Goal: Information Seeking & Learning: Compare options

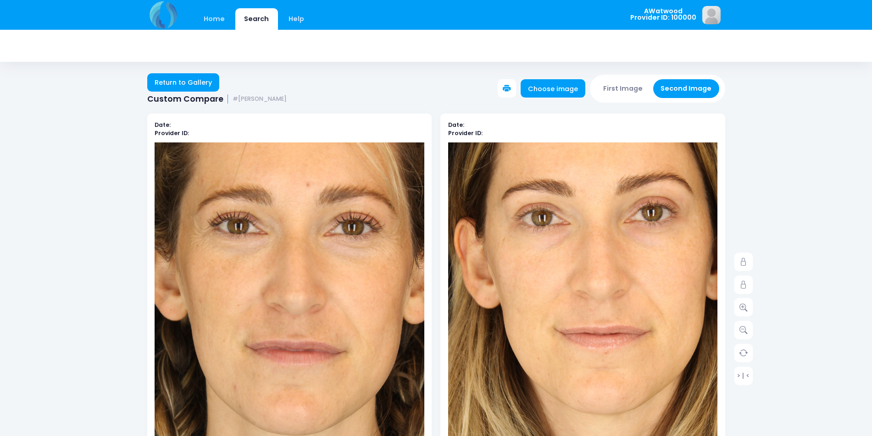
scroll to position [92, 0]
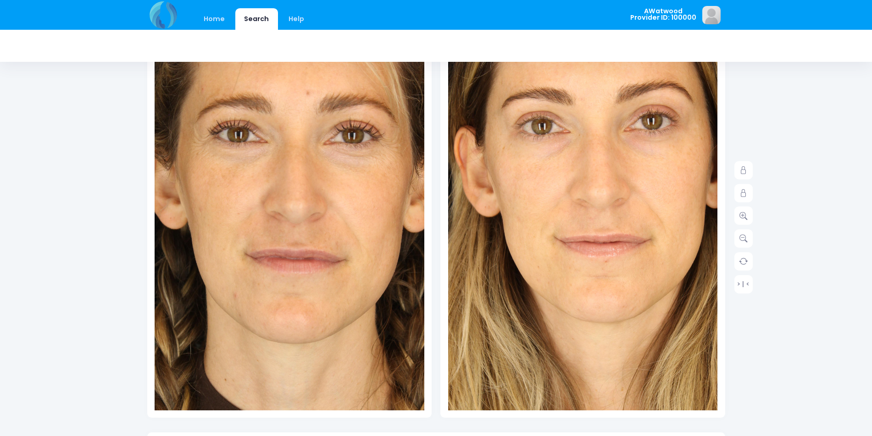
click at [219, 25] on link "Home" at bounding box center [214, 19] width 39 height 22
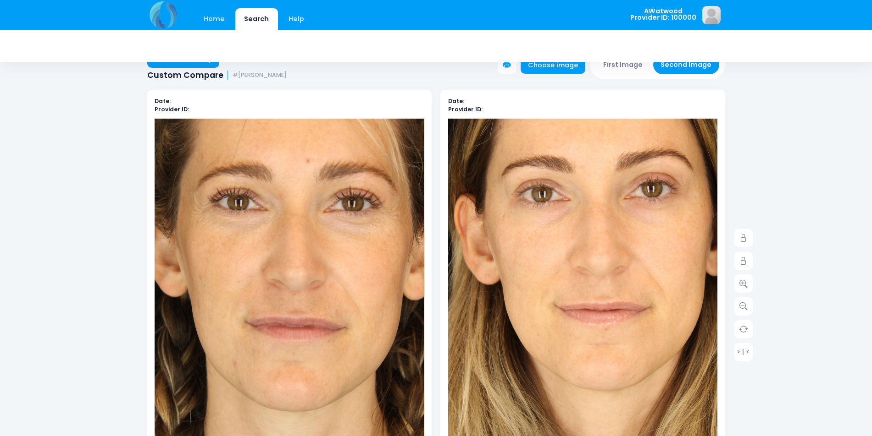
scroll to position [0, 0]
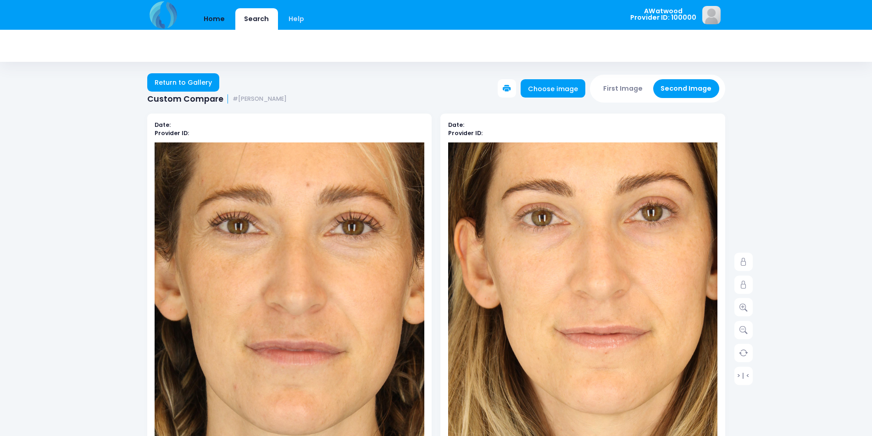
click at [210, 17] on link "Home" at bounding box center [214, 19] width 39 height 22
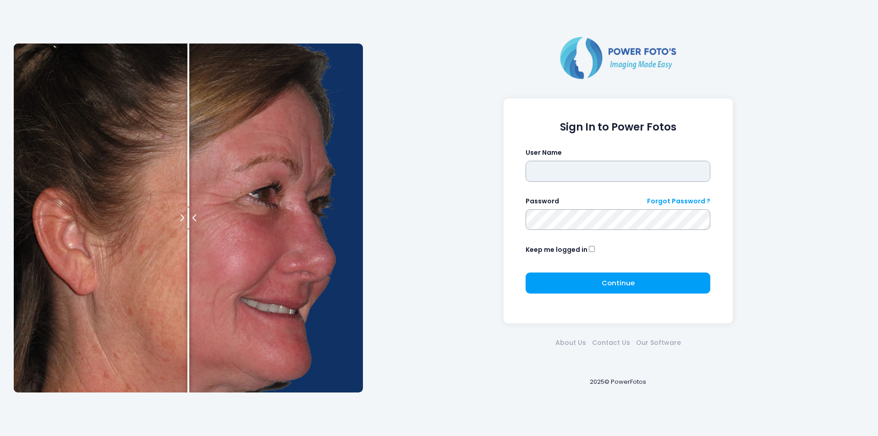
click at [581, 175] on input "text" at bounding box center [618, 171] width 185 height 21
click at [581, 175] on input "********" at bounding box center [618, 171] width 185 height 21
type input "********"
click button "submit" at bounding box center [0, 0] width 0 height 0
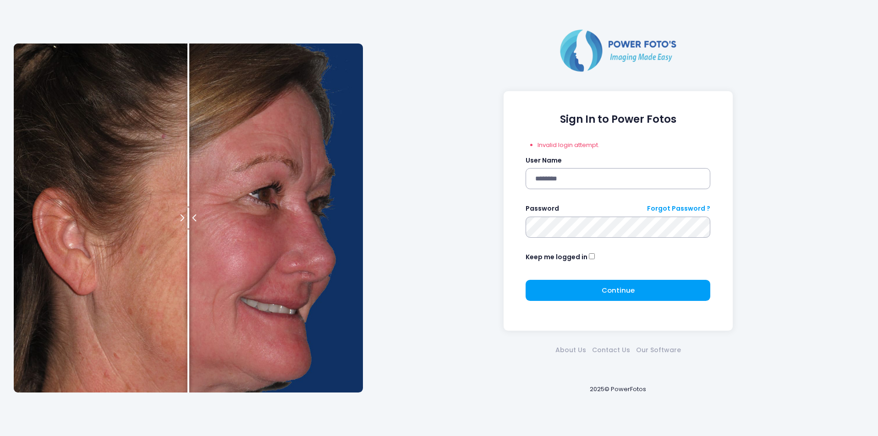
click button "submit" at bounding box center [0, 0] width 0 height 0
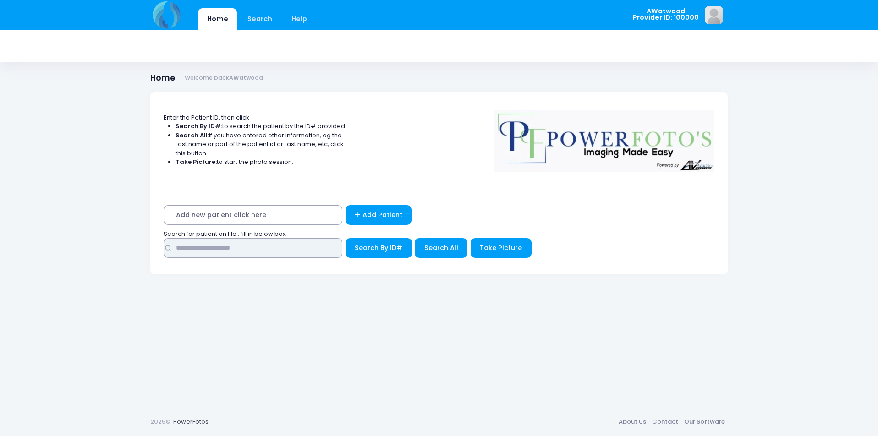
click at [306, 254] on input "text" at bounding box center [253, 248] width 179 height 20
type input "****"
click at [441, 253] on button "Search All" at bounding box center [441, 248] width 53 height 20
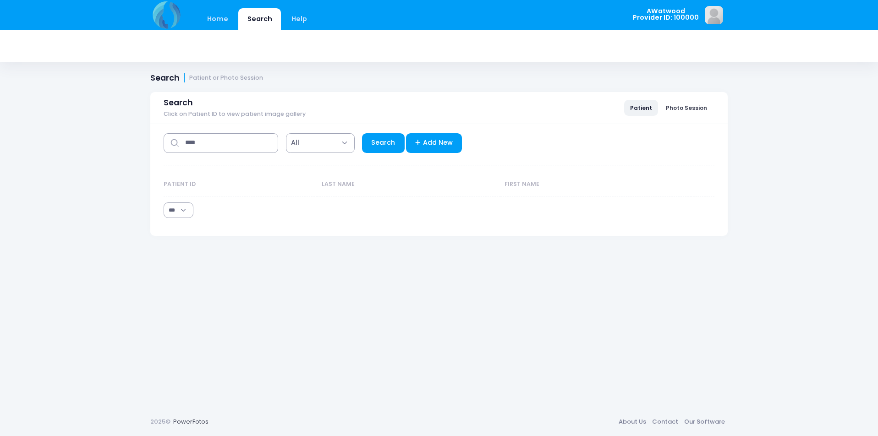
select select "***"
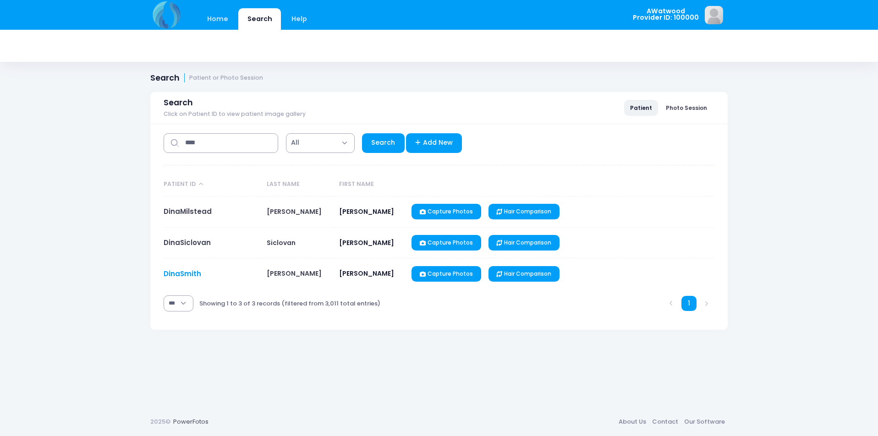
click at [187, 272] on link "DinaSmith" at bounding box center [183, 274] width 38 height 10
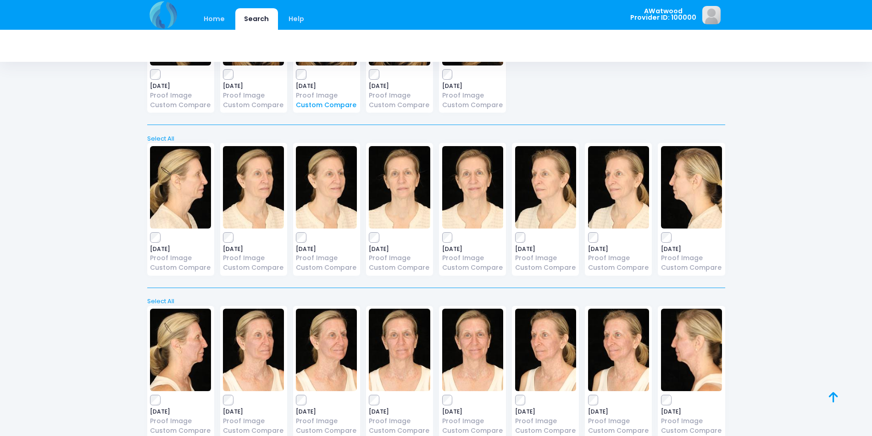
scroll to position [2934, 0]
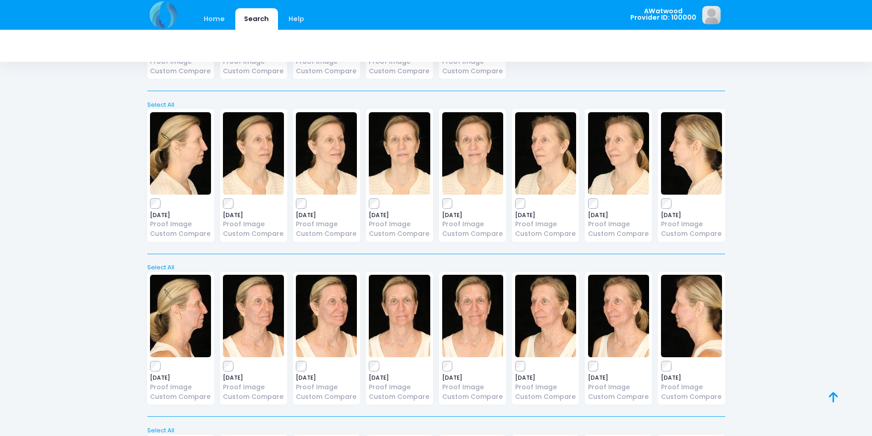
click at [468, 162] on img at bounding box center [472, 153] width 61 height 83
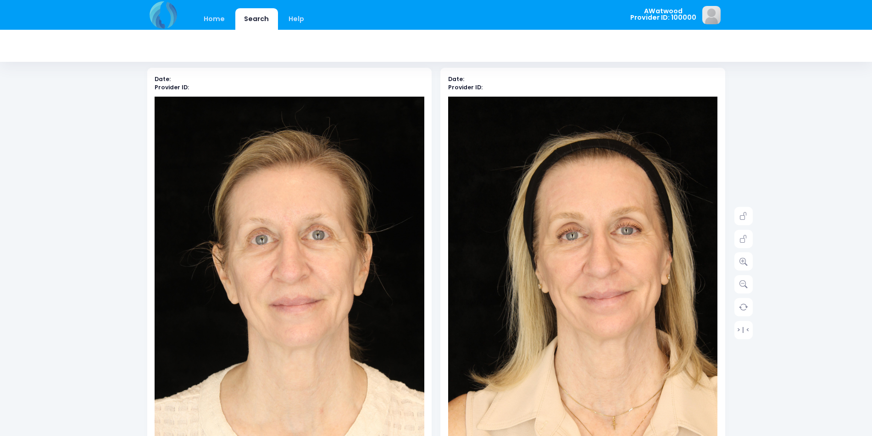
scroll to position [92, 0]
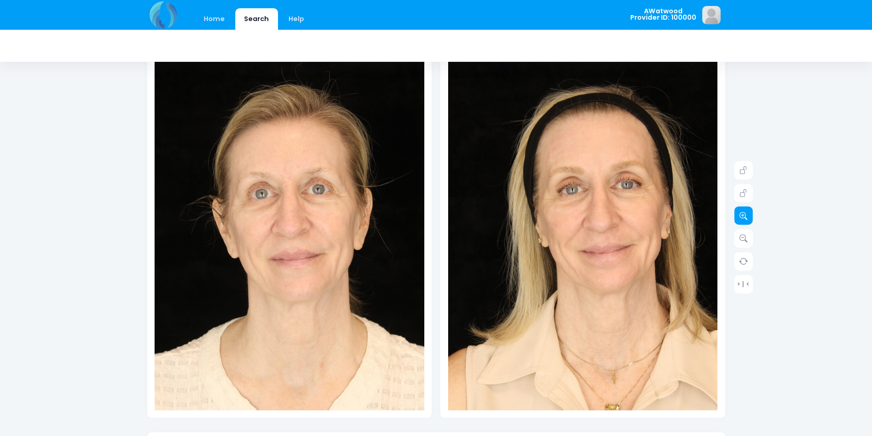
click at [749, 219] on link at bounding box center [743, 216] width 18 height 18
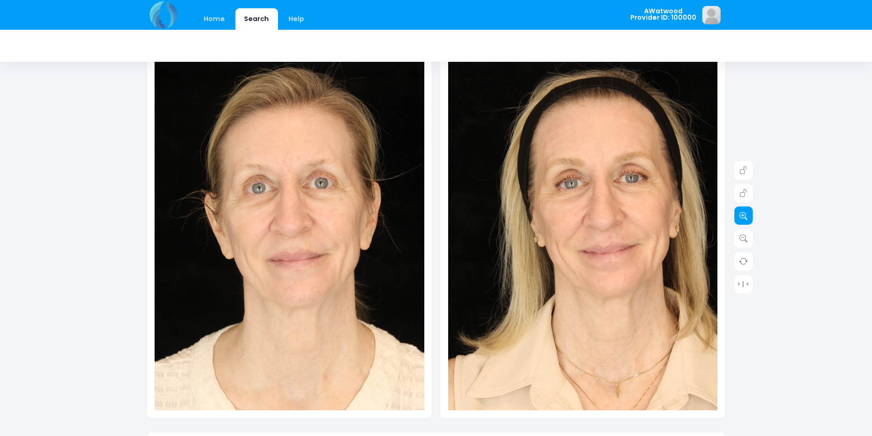
drag, startPoint x: 749, startPoint y: 219, endPoint x: 753, endPoint y: 229, distance: 11.2
click at [753, 229] on div "Home Search Help AWatwood Logout" at bounding box center [436, 341] width 872 height 867
click at [744, 214] on icon at bounding box center [743, 216] width 8 height 8
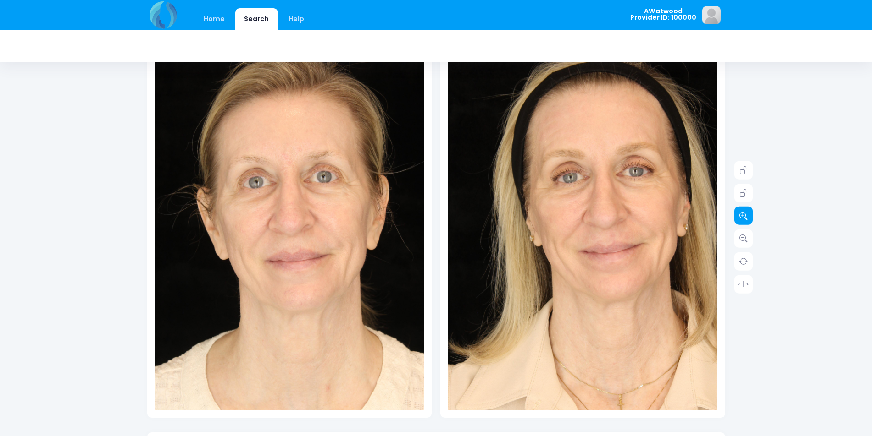
click at [744, 214] on icon at bounding box center [743, 216] width 8 height 8
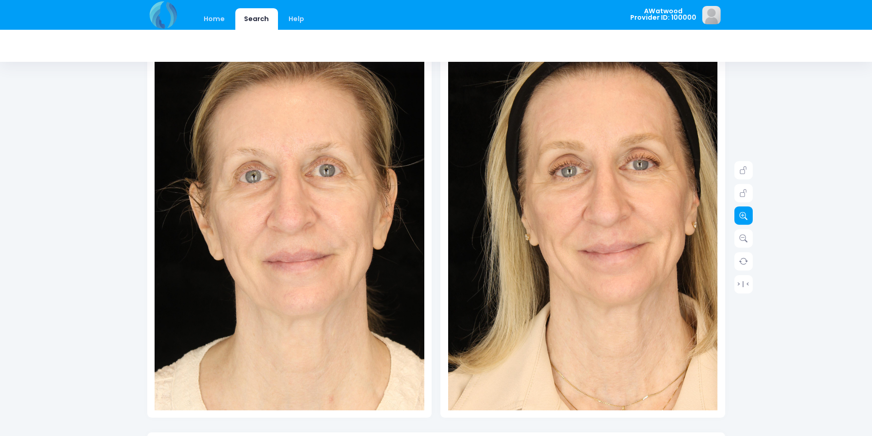
click at [744, 214] on icon at bounding box center [743, 216] width 8 height 8
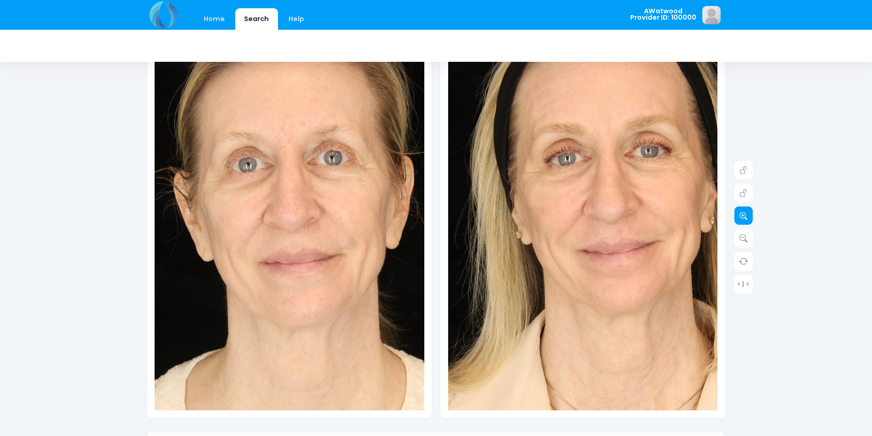
click at [744, 214] on icon at bounding box center [743, 216] width 8 height 8
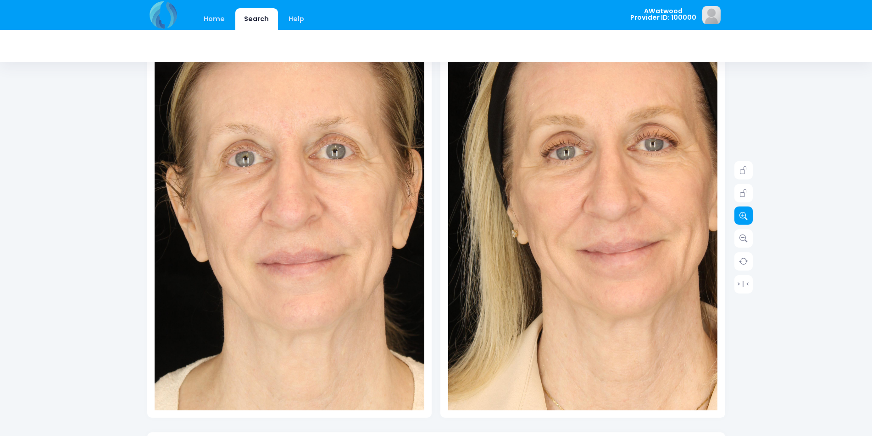
click at [744, 216] on icon at bounding box center [743, 216] width 8 height 8
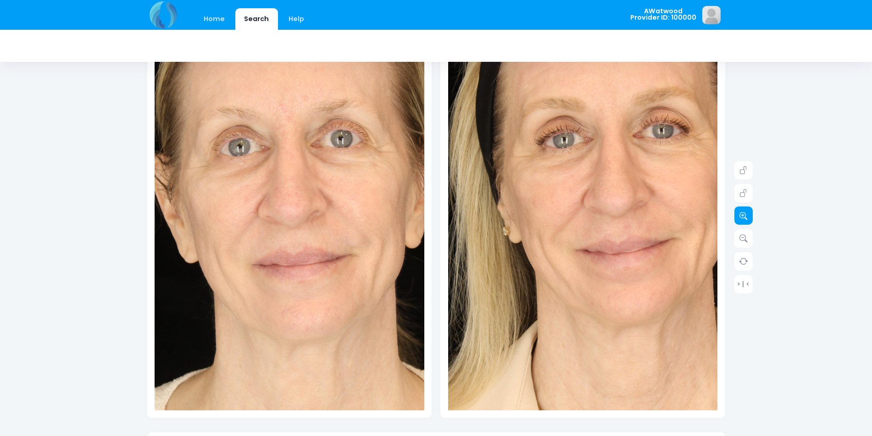
click at [744, 216] on icon at bounding box center [743, 216] width 8 height 8
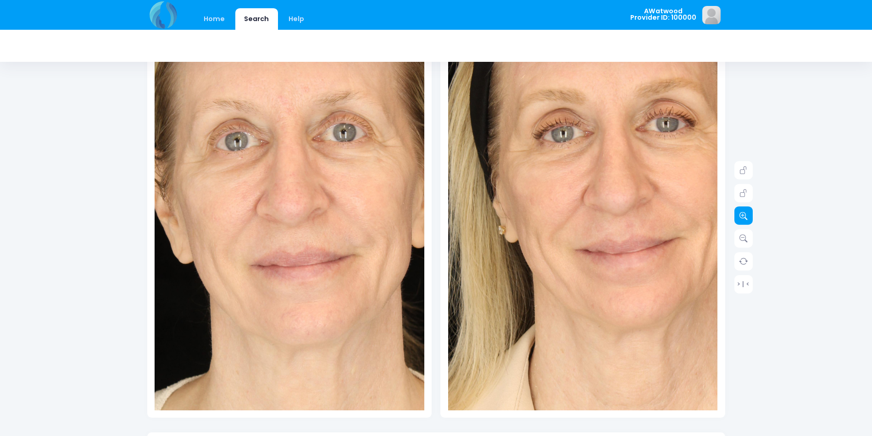
click at [744, 216] on icon at bounding box center [743, 216] width 8 height 8
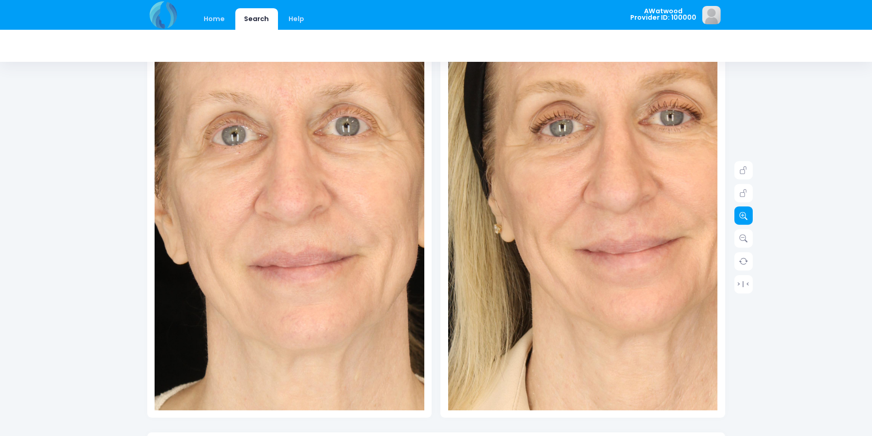
click at [744, 216] on icon at bounding box center [743, 216] width 8 height 8
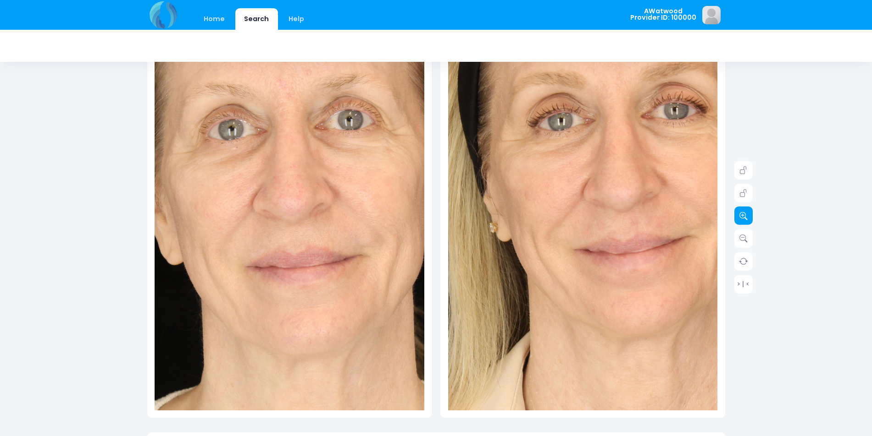
click at [744, 216] on icon at bounding box center [743, 216] width 8 height 8
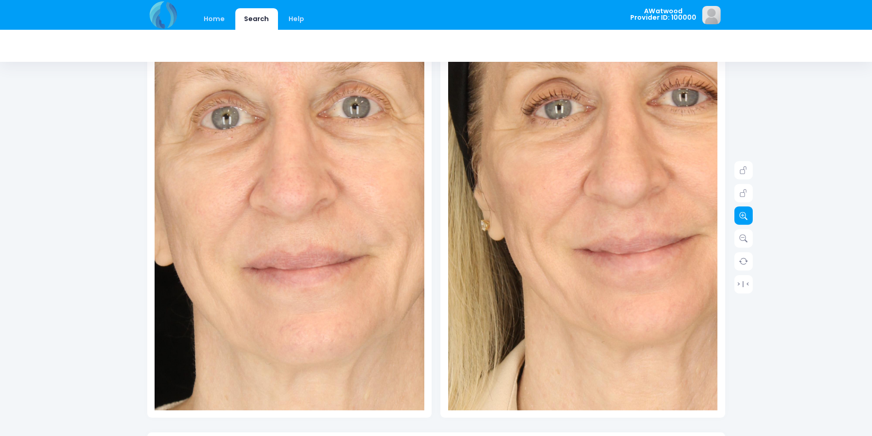
click at [744, 217] on icon at bounding box center [743, 216] width 8 height 8
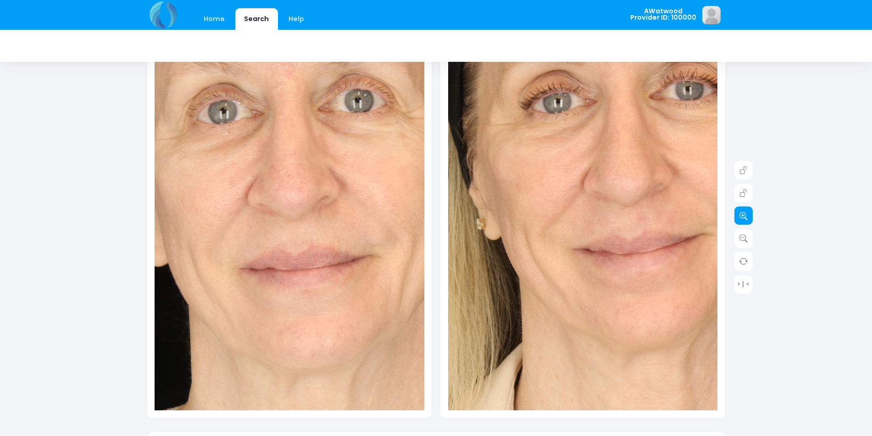
click at [744, 217] on icon at bounding box center [743, 216] width 8 height 8
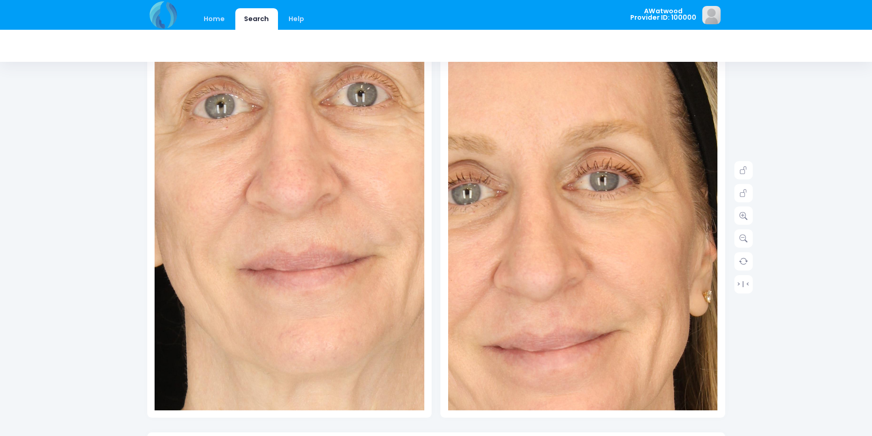
click at [642, 173] on img at bounding box center [492, 350] width 673 height 1010
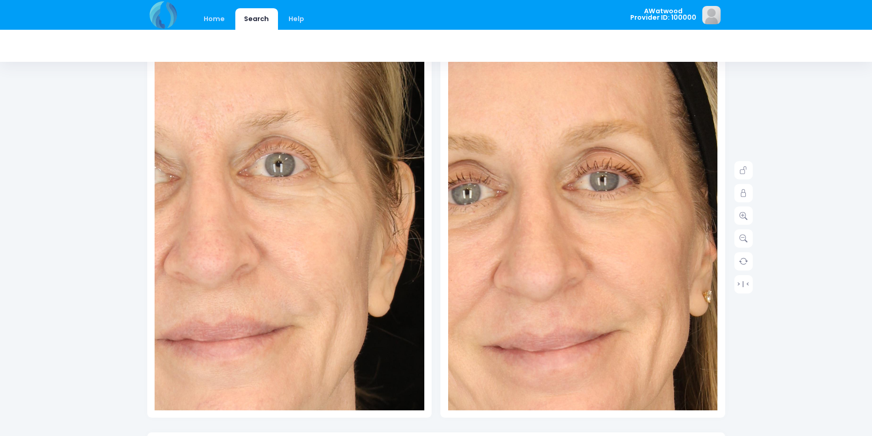
click at [344, 189] on img at bounding box center [206, 323] width 673 height 1010
click at [393, 195] on img at bounding box center [206, 323] width 673 height 1010
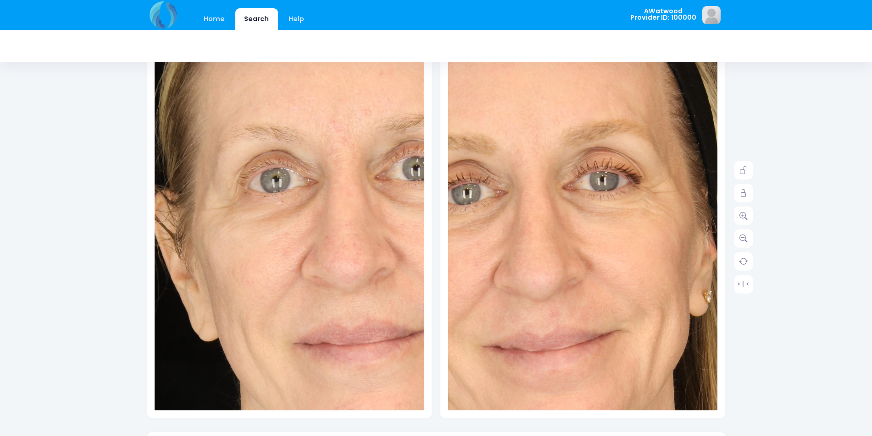
click at [252, 183] on img at bounding box center [344, 327] width 673 height 1010
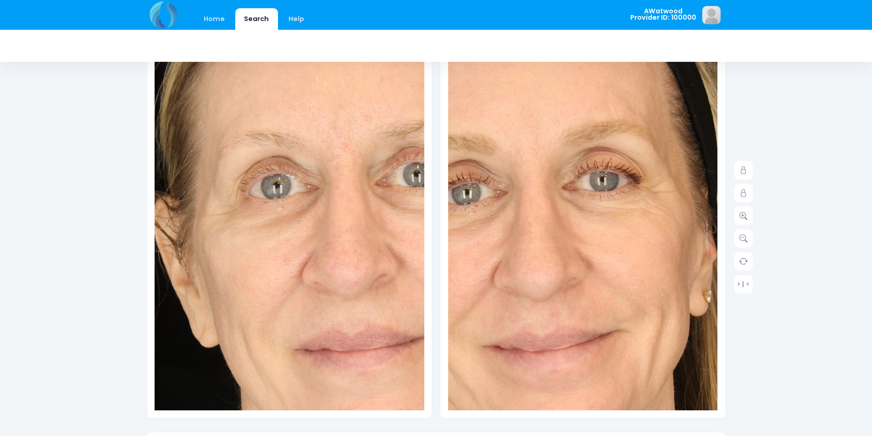
click at [545, 196] on img at bounding box center [492, 350] width 673 height 1010
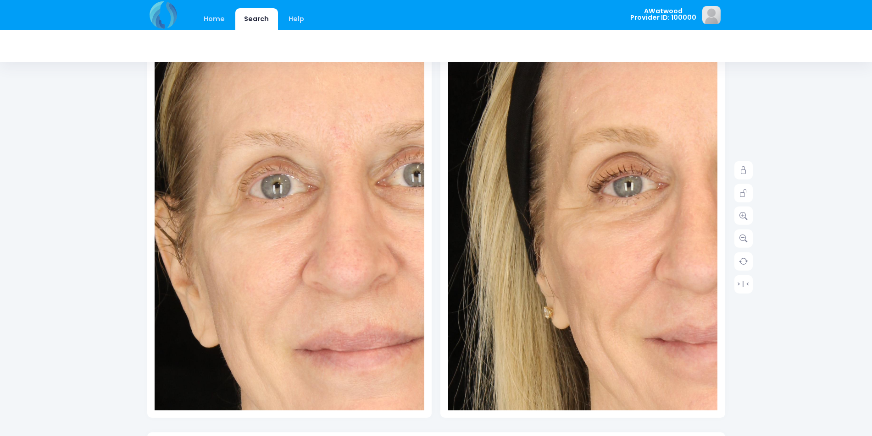
click at [535, 177] on img at bounding box center [653, 342] width 673 height 1010
click at [631, 209] on img at bounding box center [653, 342] width 673 height 1010
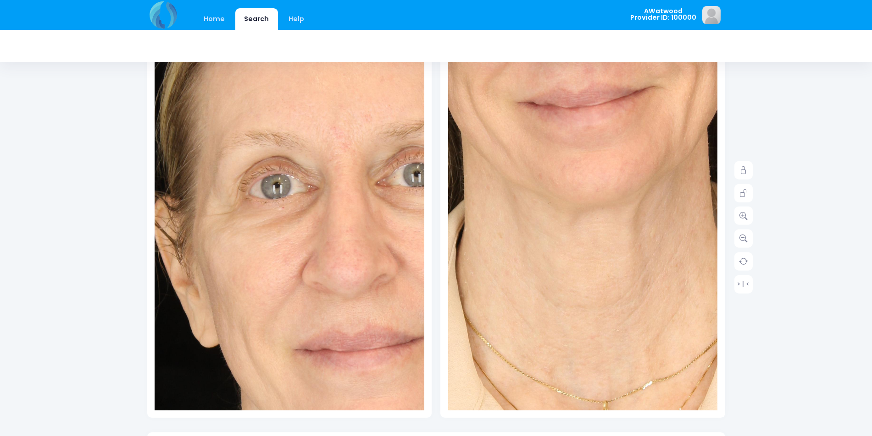
click at [619, 318] on img at bounding box center [526, 106] width 673 height 1010
click at [400, 348] on img at bounding box center [344, 333] width 673 height 1010
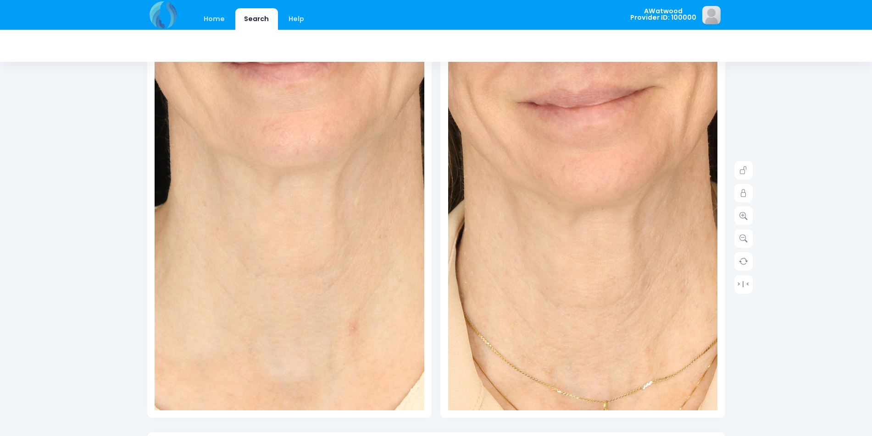
click at [300, 353] on img at bounding box center [271, 46] width 673 height 1010
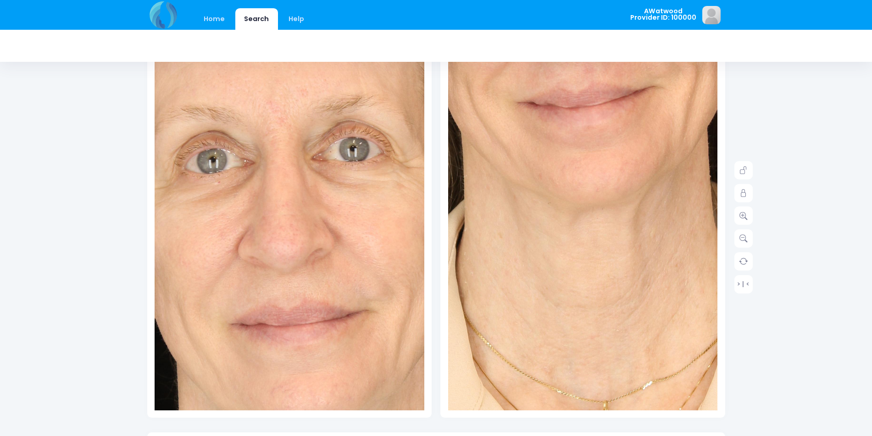
click at [294, 199] on img at bounding box center [281, 307] width 673 height 1010
click at [585, 252] on img at bounding box center [526, 106] width 673 height 1010
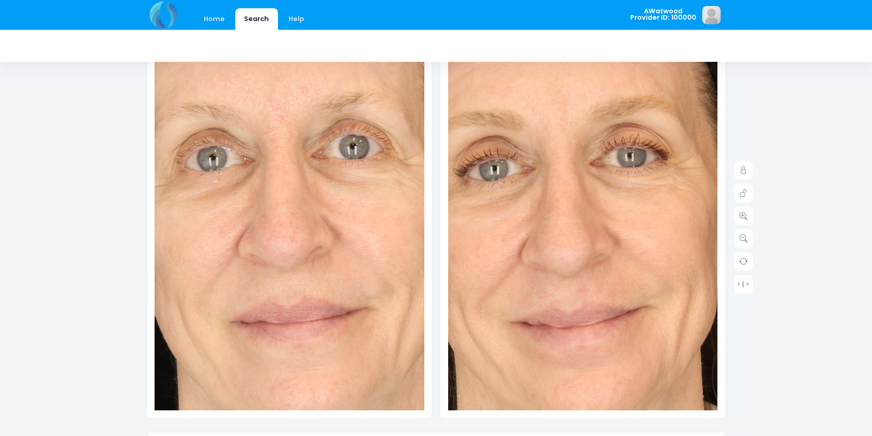
click at [624, 187] on img at bounding box center [519, 326] width 673 height 1010
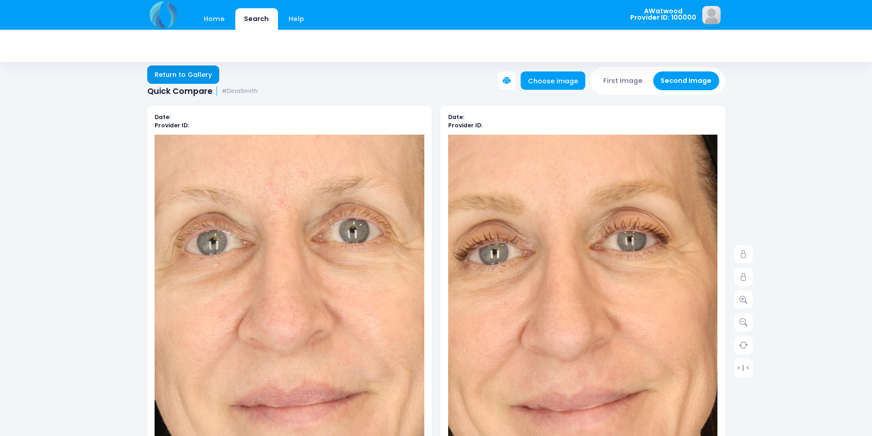
scroll to position [0, 0]
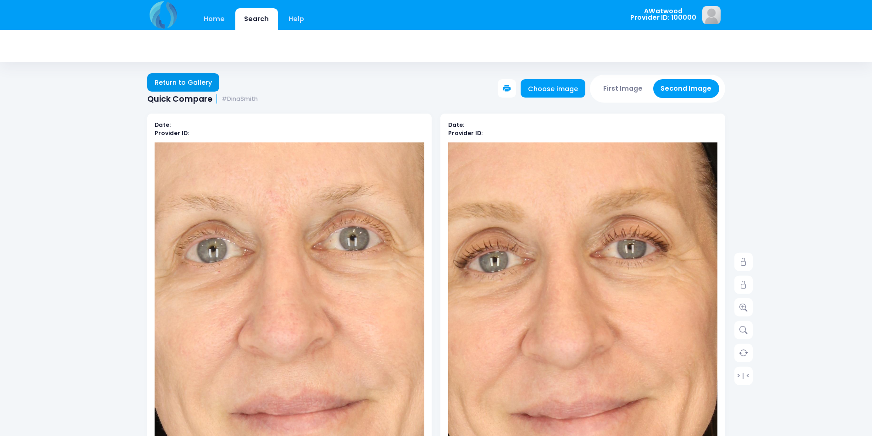
click at [204, 79] on link "Return to Gallery" at bounding box center [183, 82] width 72 height 18
click at [153, 91] on link "Return to Gallery" at bounding box center [183, 82] width 72 height 18
click at [194, 73] on link "Return to Gallery" at bounding box center [183, 82] width 72 height 18
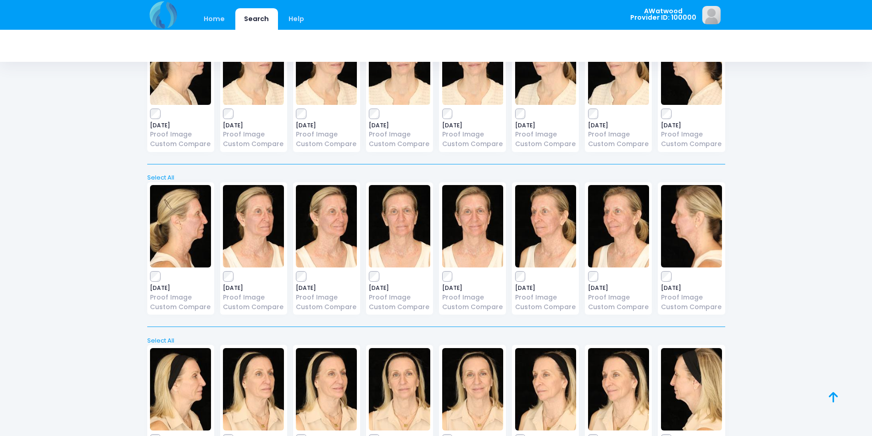
scroll to position [2978, 0]
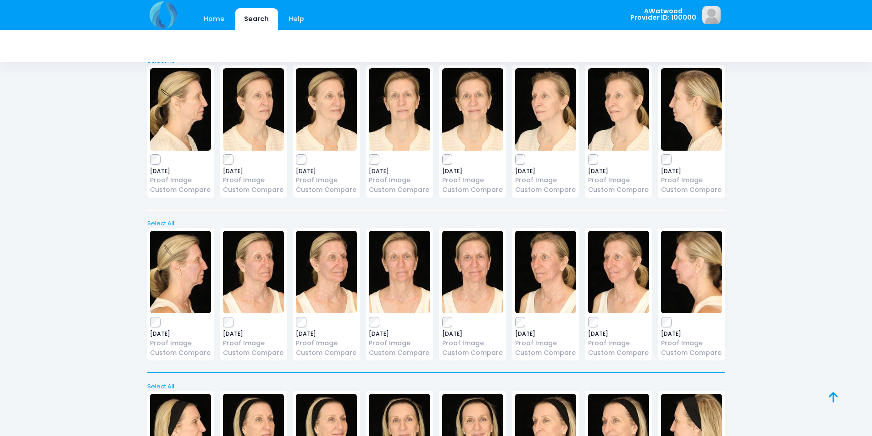
click at [539, 124] on img at bounding box center [545, 109] width 61 height 83
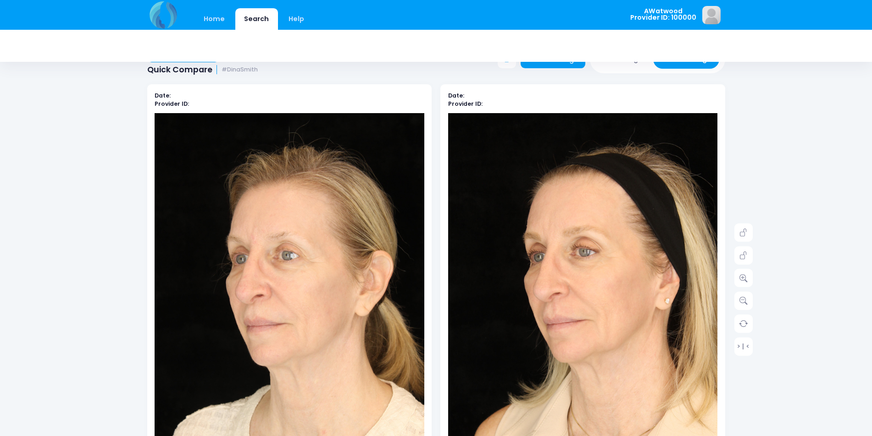
scroll to position [46, 0]
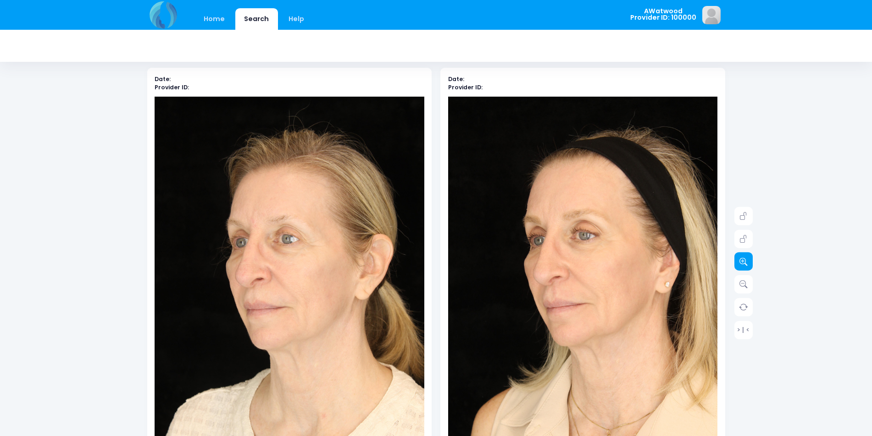
click at [751, 261] on link at bounding box center [743, 262] width 18 height 18
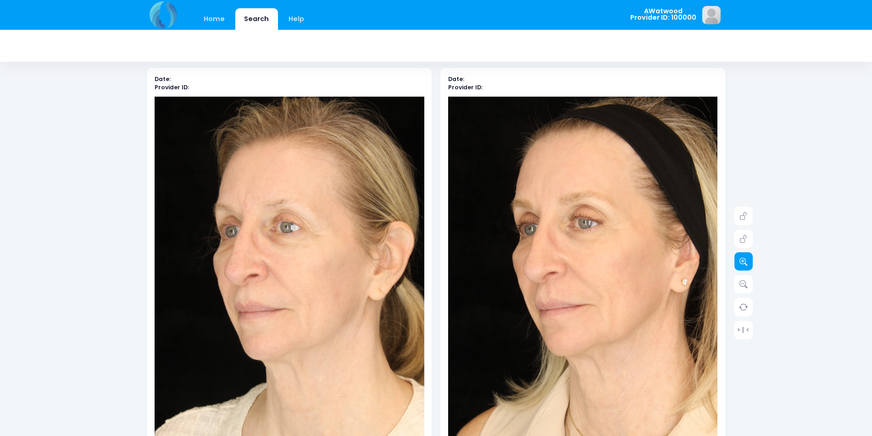
click at [751, 261] on link at bounding box center [743, 262] width 18 height 18
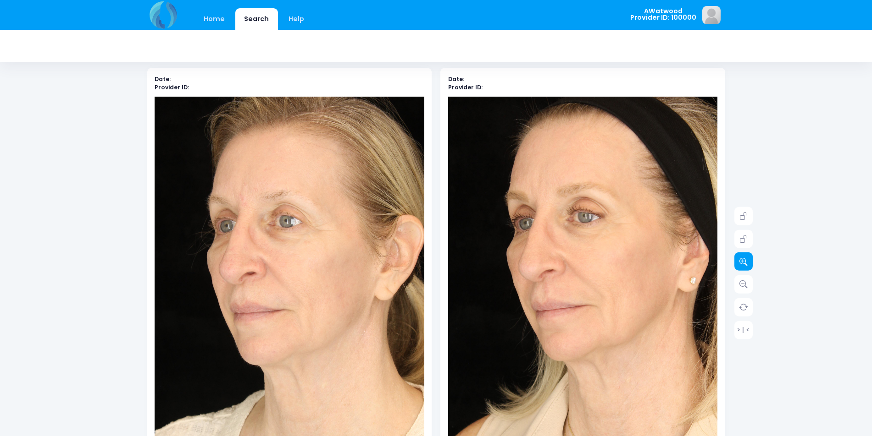
click at [751, 261] on link at bounding box center [743, 262] width 18 height 18
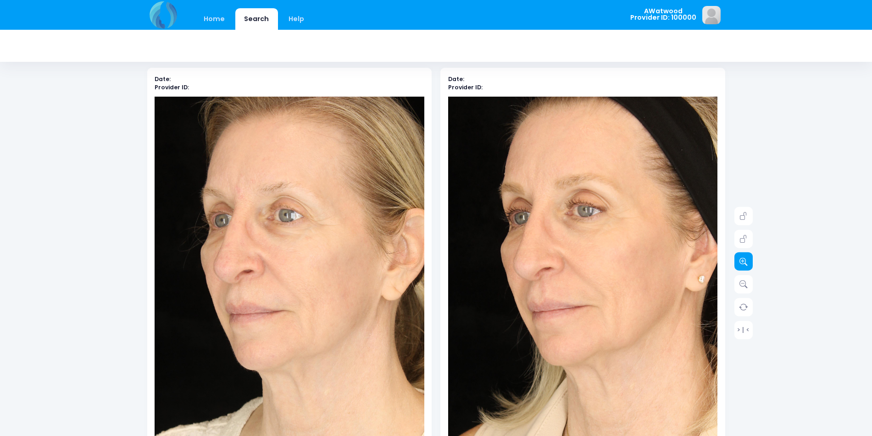
click at [751, 261] on link at bounding box center [743, 262] width 18 height 18
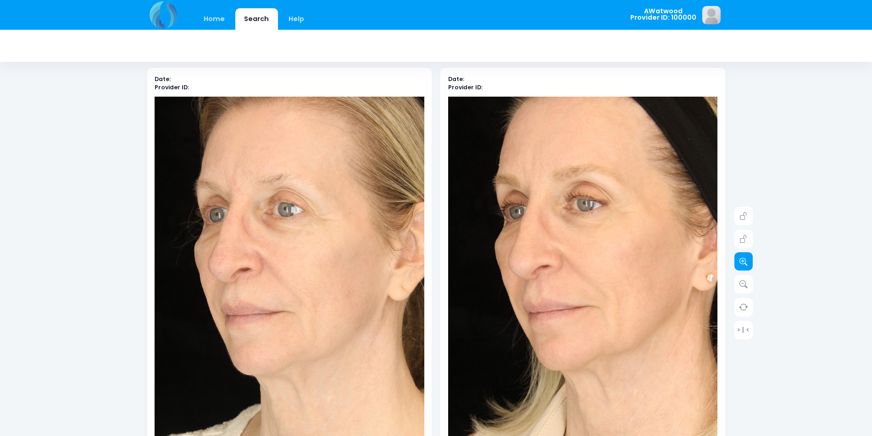
click at [750, 259] on link at bounding box center [743, 262] width 18 height 18
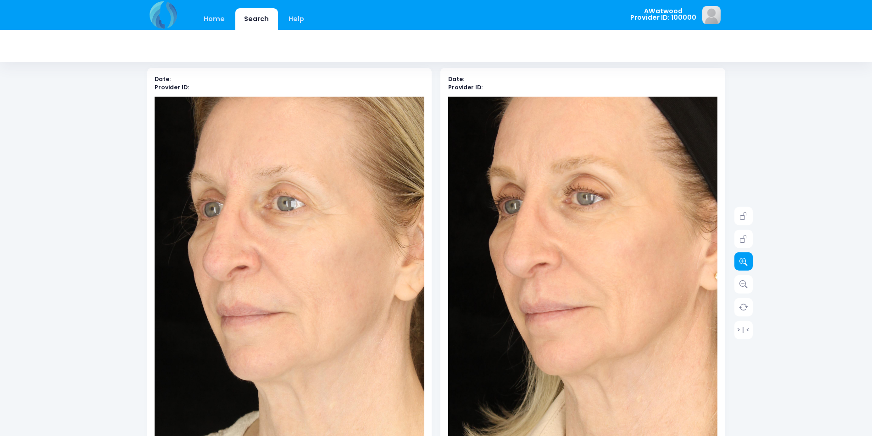
click at [750, 259] on link at bounding box center [743, 262] width 18 height 18
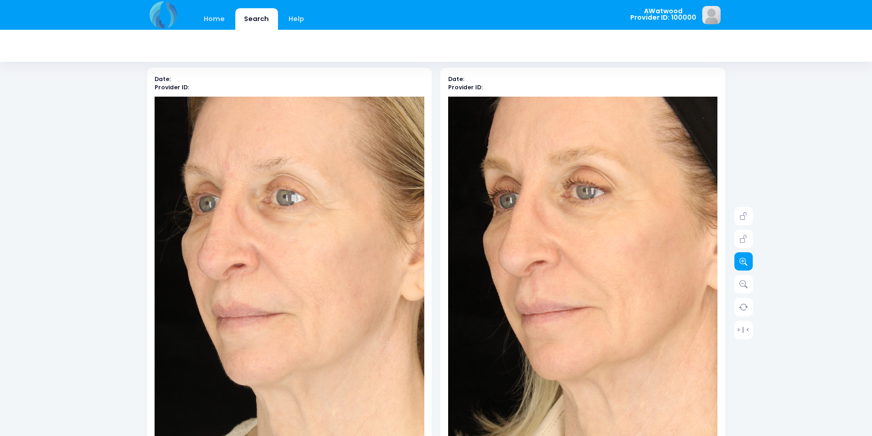
click at [750, 259] on link at bounding box center [743, 262] width 18 height 18
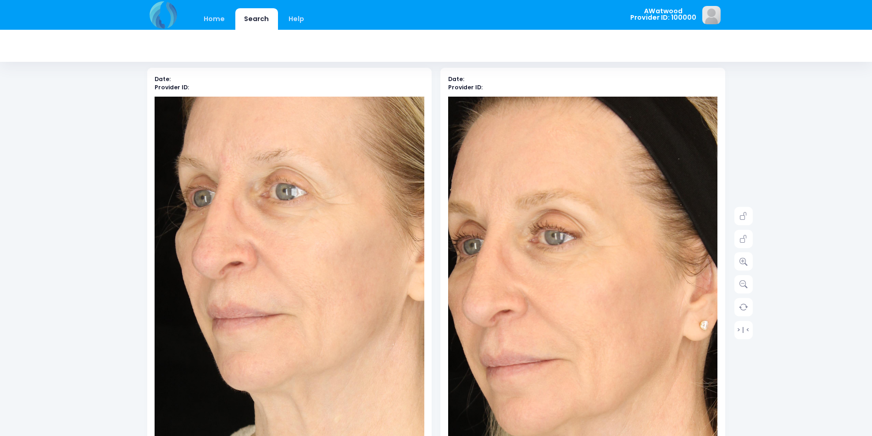
click at [622, 219] on img at bounding box center [551, 350] width 485 height 728
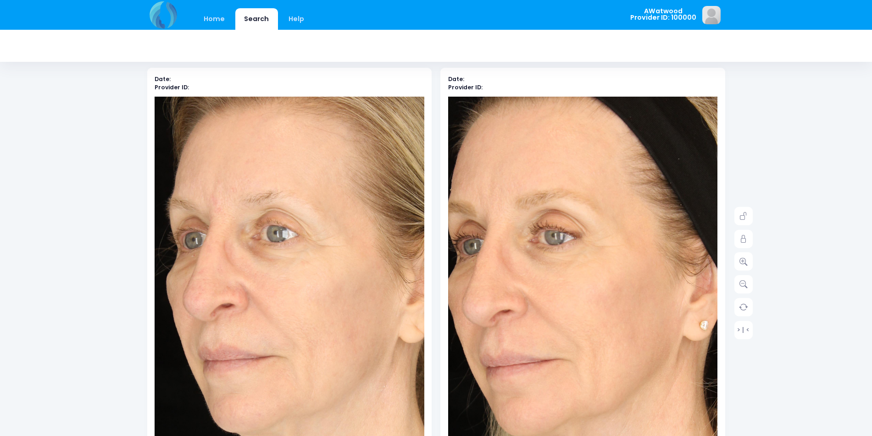
click at [300, 230] on img at bounding box center [280, 341] width 485 height 728
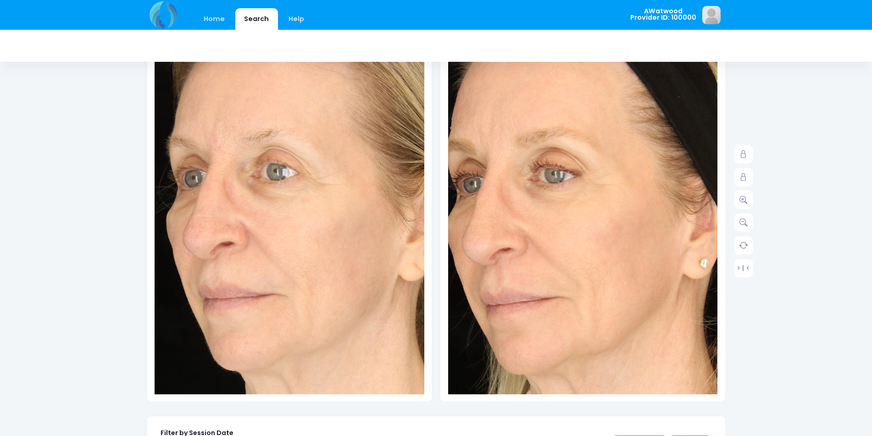
scroll to position [92, 0]
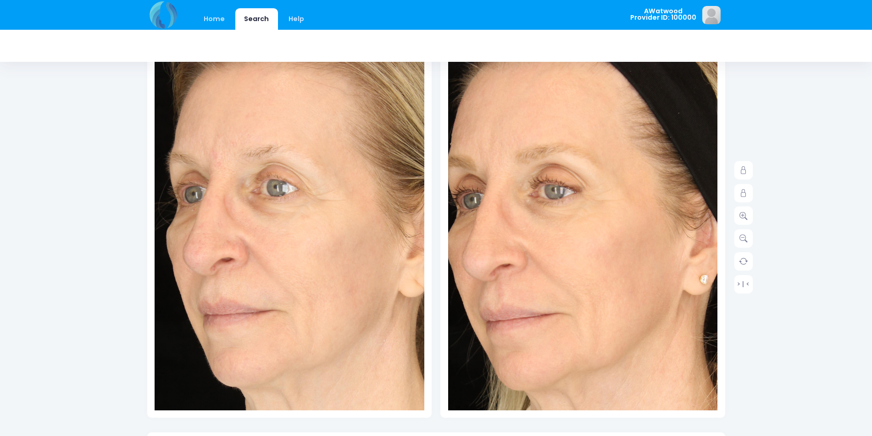
click at [679, 282] on img at bounding box center [551, 304] width 485 height 728
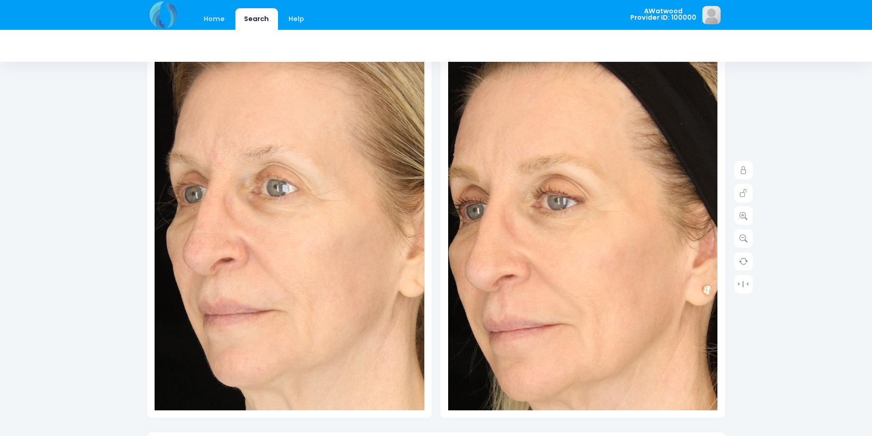
click at [618, 161] on img at bounding box center [553, 315] width 485 height 728
click at [346, 218] on img at bounding box center [280, 295] width 485 height 728
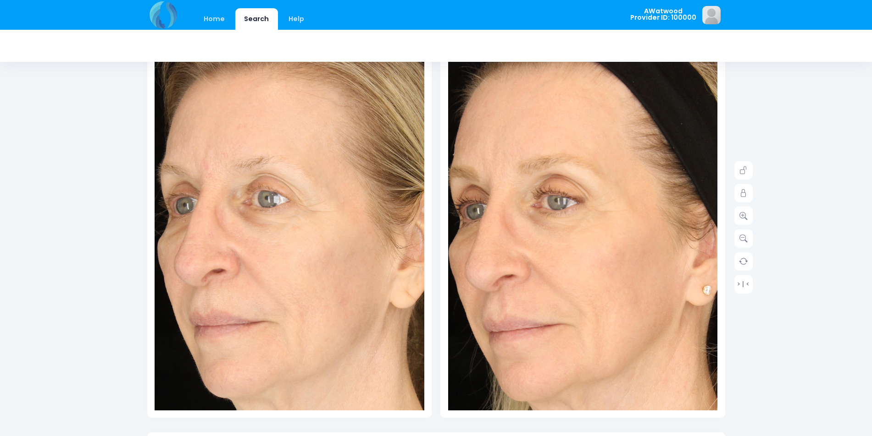
click at [311, 171] on img at bounding box center [271, 306] width 485 height 728
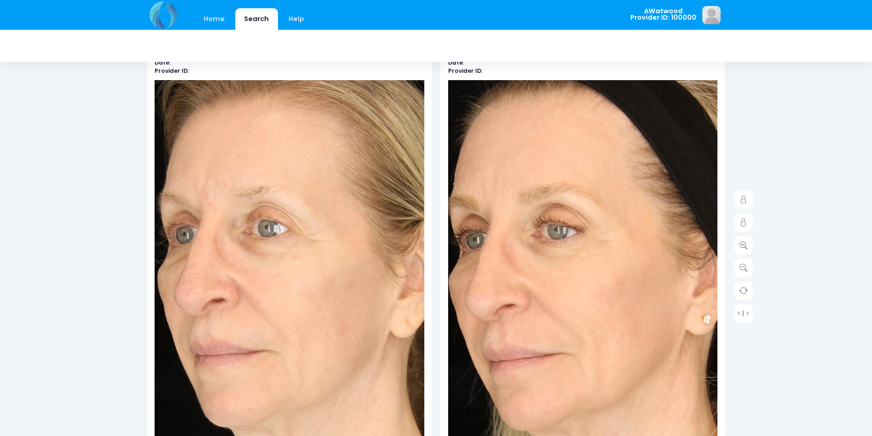
scroll to position [0, 0]
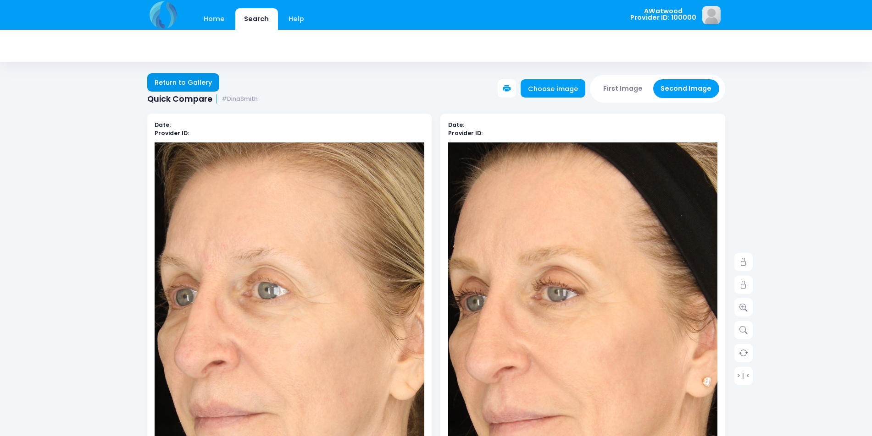
click at [198, 78] on link "Return to Gallery" at bounding box center [183, 82] width 72 height 18
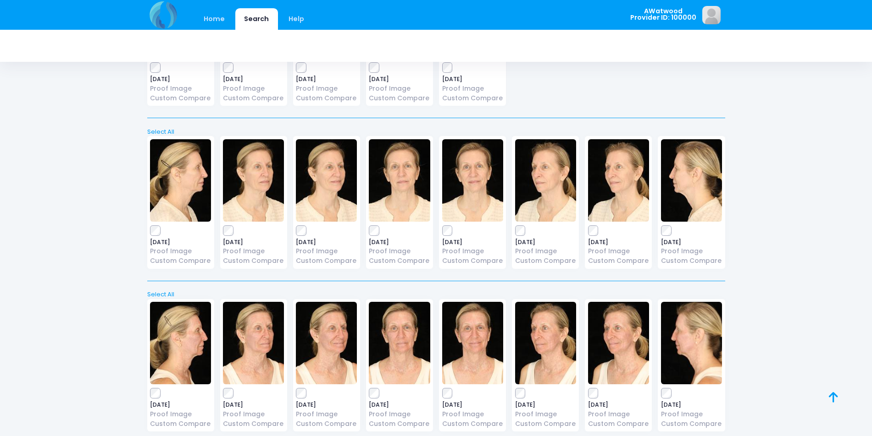
scroll to position [2888, 0]
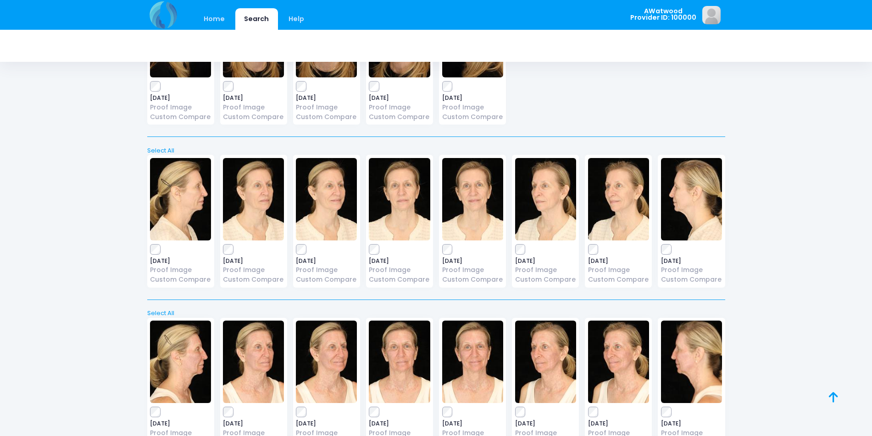
click at [315, 206] on img at bounding box center [326, 199] width 61 height 83
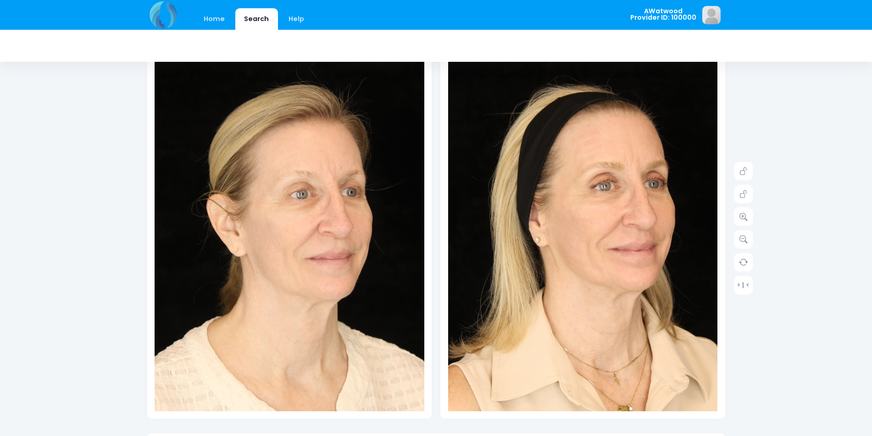
scroll to position [92, 0]
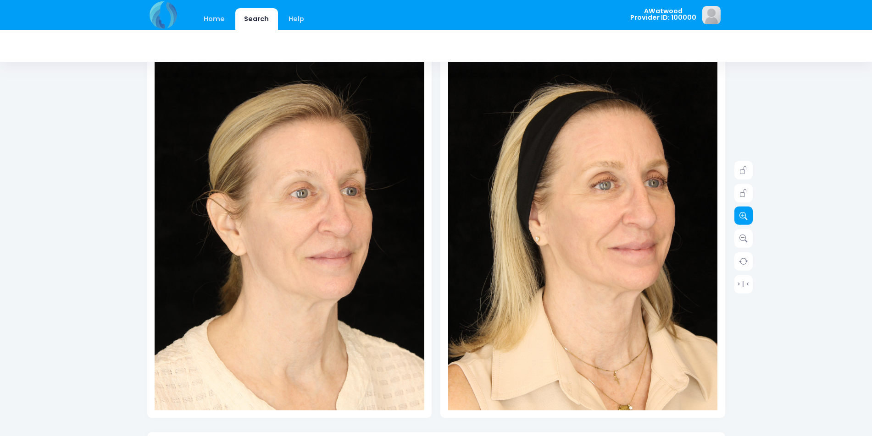
click at [739, 210] on link at bounding box center [743, 216] width 18 height 18
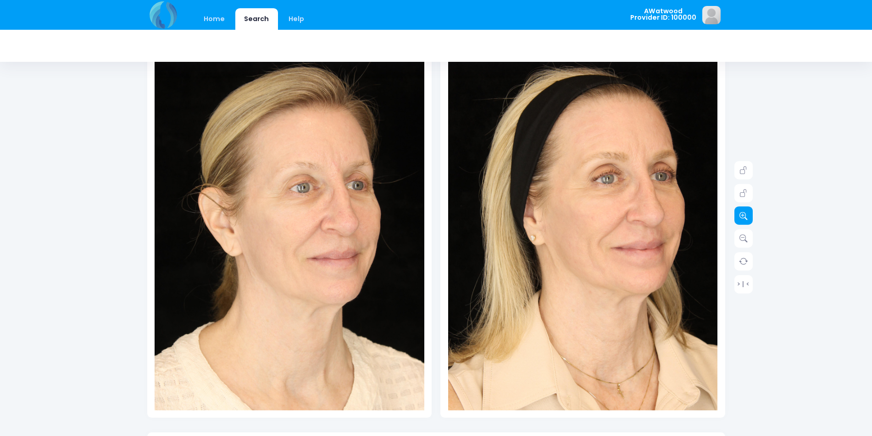
click at [739, 210] on link at bounding box center [743, 216] width 18 height 18
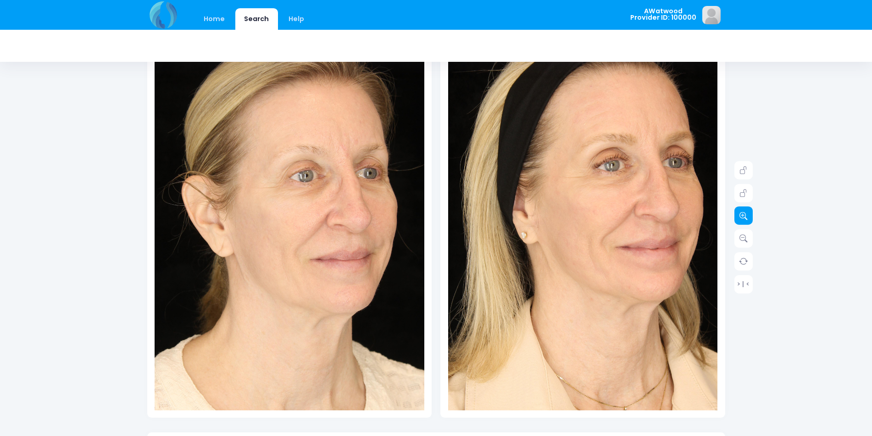
click at [739, 210] on link at bounding box center [743, 216] width 18 height 18
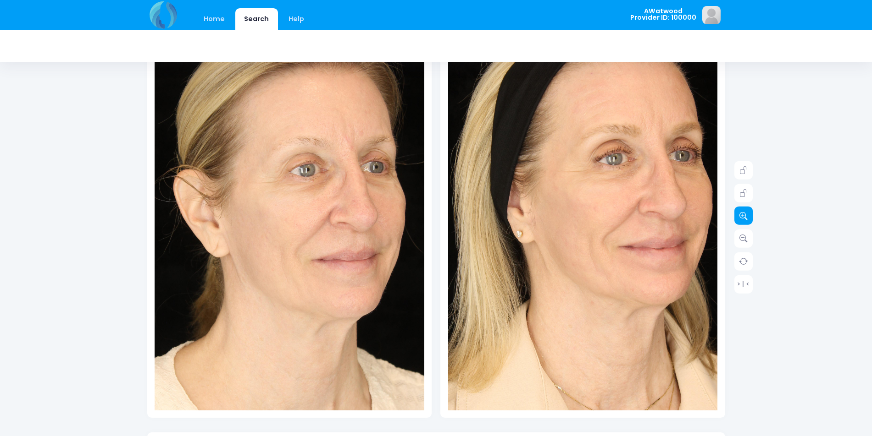
click at [739, 210] on link at bounding box center [743, 216] width 18 height 18
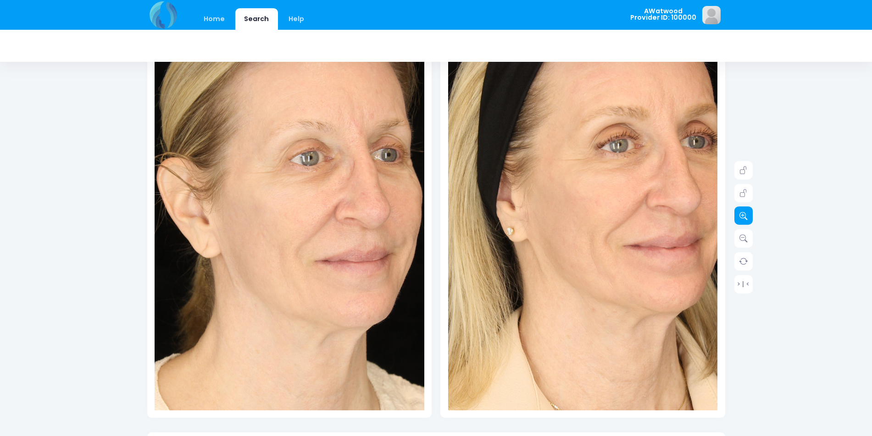
click at [739, 210] on link at bounding box center [743, 216] width 18 height 18
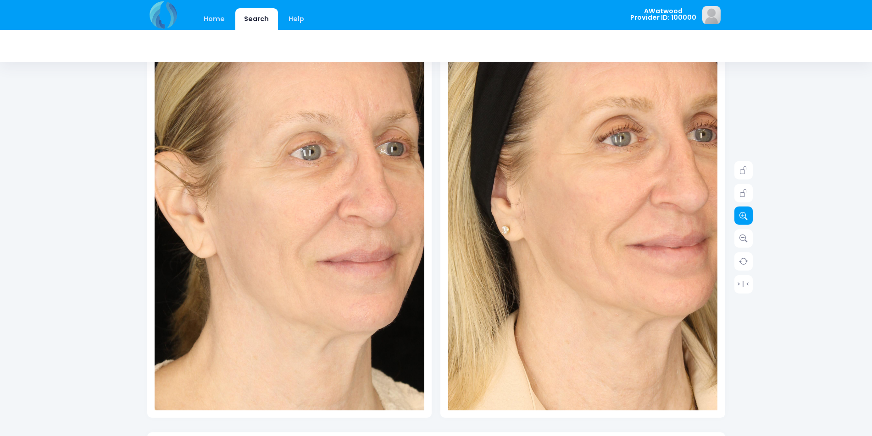
click at [739, 210] on link at bounding box center [743, 216] width 18 height 18
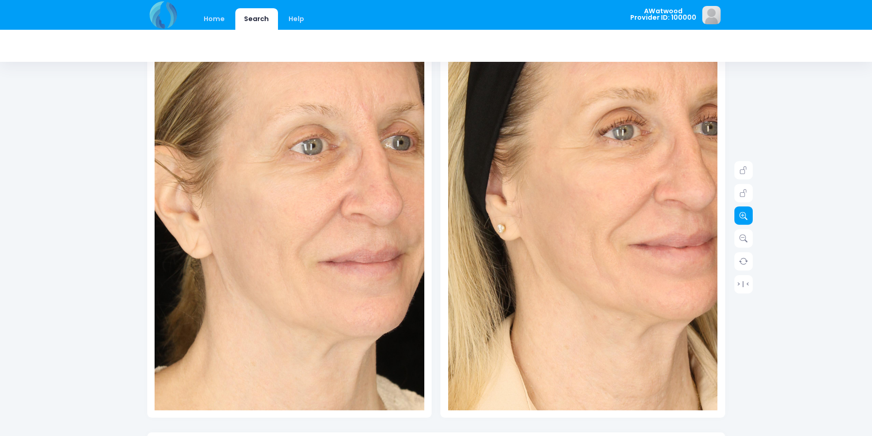
click at [739, 210] on link at bounding box center [743, 216] width 18 height 18
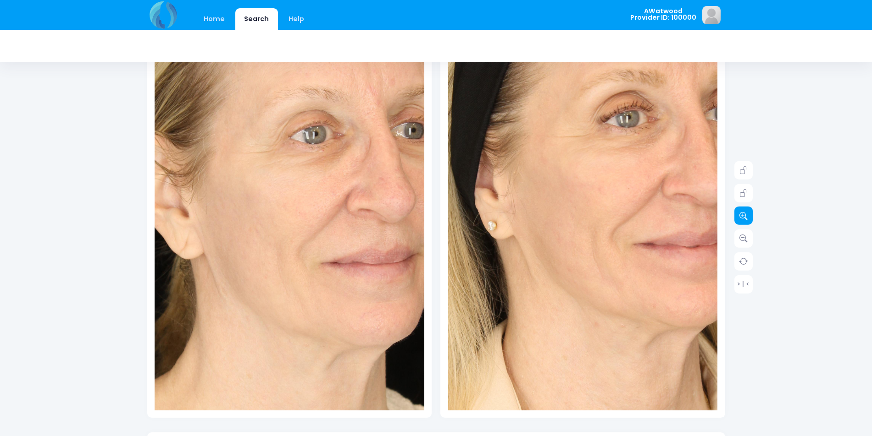
click at [739, 210] on link at bounding box center [743, 216] width 18 height 18
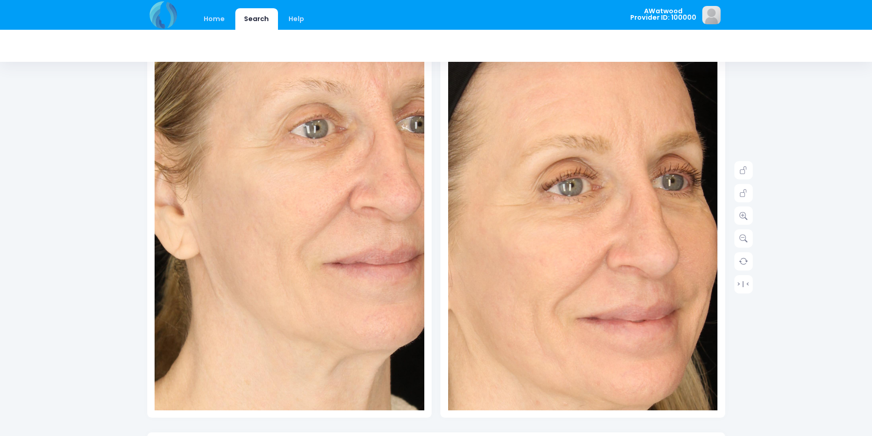
click at [636, 170] on img at bounding box center [523, 327] width 566 height 849
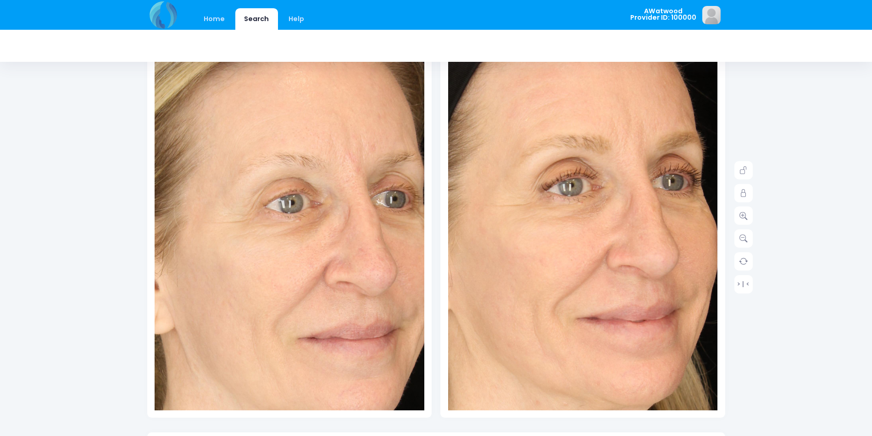
click at [312, 170] on img at bounding box center [264, 327] width 566 height 849
click at [575, 164] on img at bounding box center [523, 327] width 566 height 849
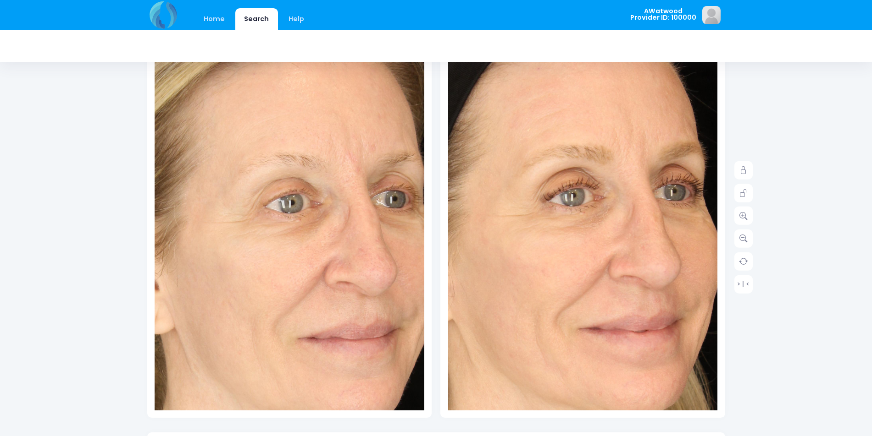
click at [635, 163] on img at bounding box center [525, 337] width 566 height 849
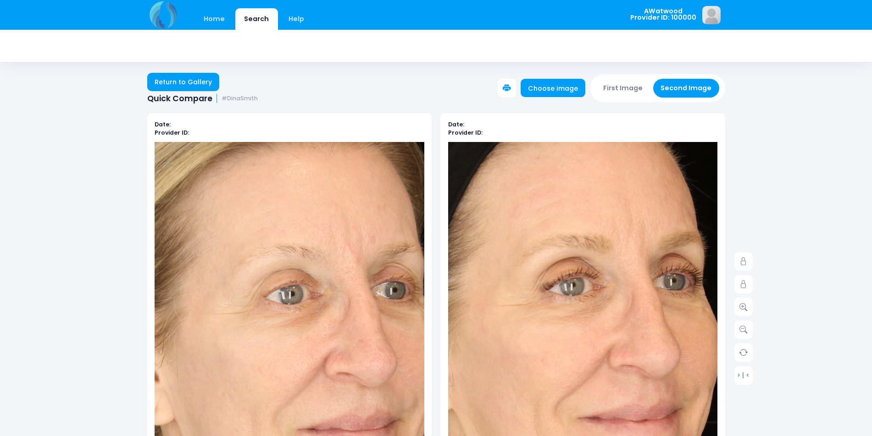
scroll to position [0, 0]
click at [185, 84] on link "Return to Gallery" at bounding box center [183, 82] width 72 height 18
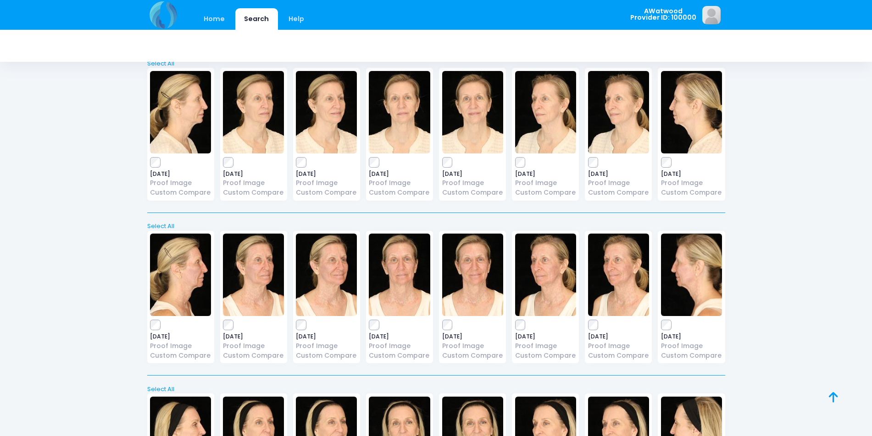
scroll to position [2932, 0]
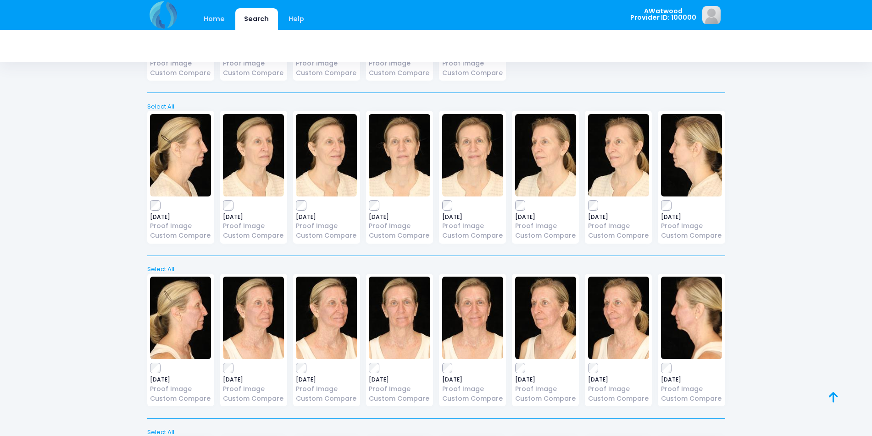
click at [198, 158] on img at bounding box center [180, 155] width 61 height 83
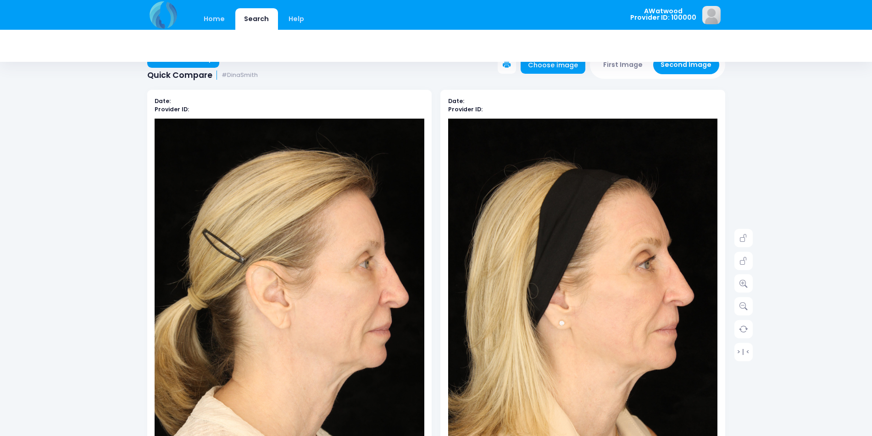
scroll to position [46, 0]
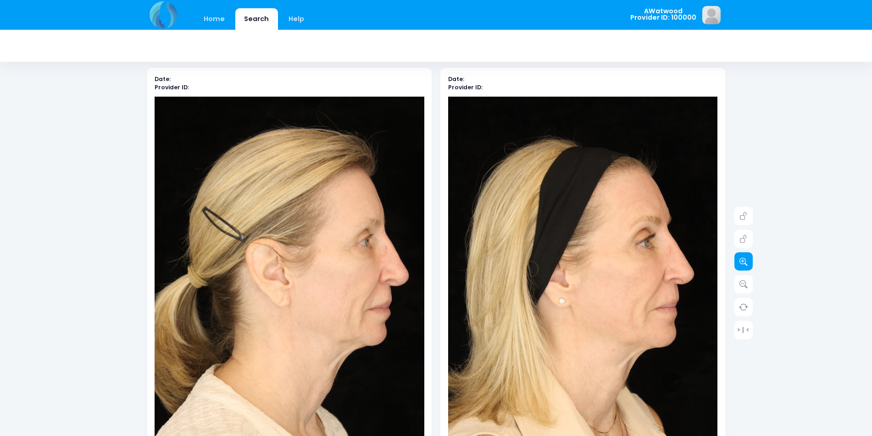
click at [740, 265] on icon at bounding box center [743, 262] width 8 height 8
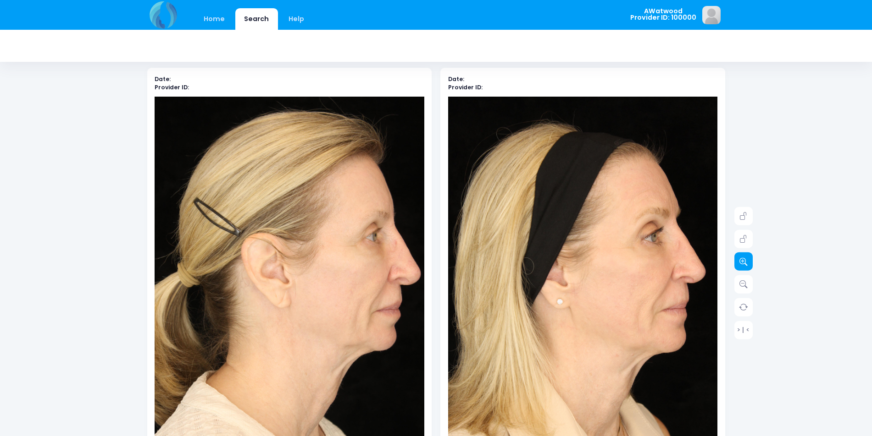
click at [740, 265] on icon at bounding box center [743, 262] width 8 height 8
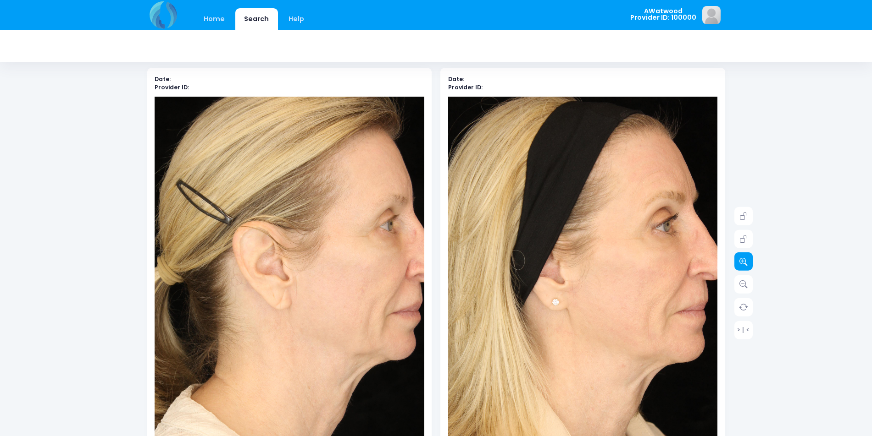
click at [740, 265] on icon at bounding box center [743, 262] width 8 height 8
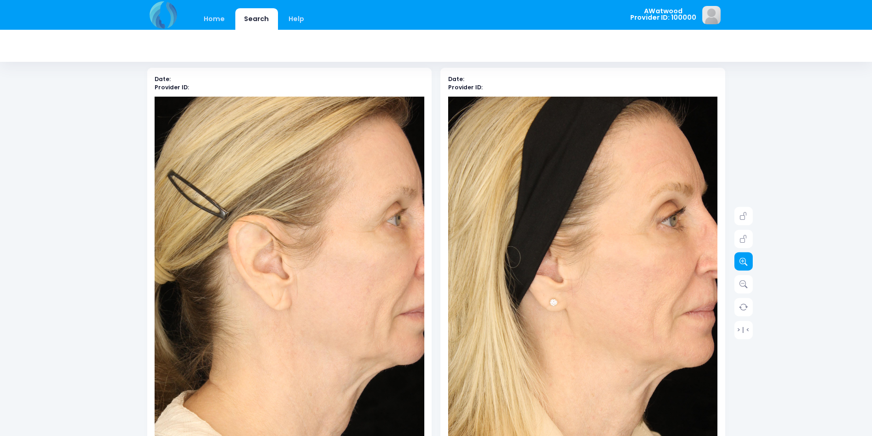
click at [740, 265] on icon at bounding box center [743, 262] width 8 height 8
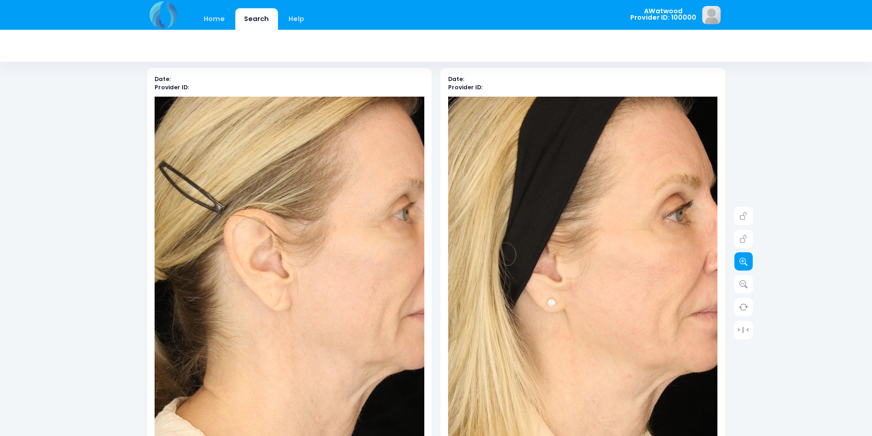
click at [740, 265] on icon at bounding box center [743, 262] width 8 height 8
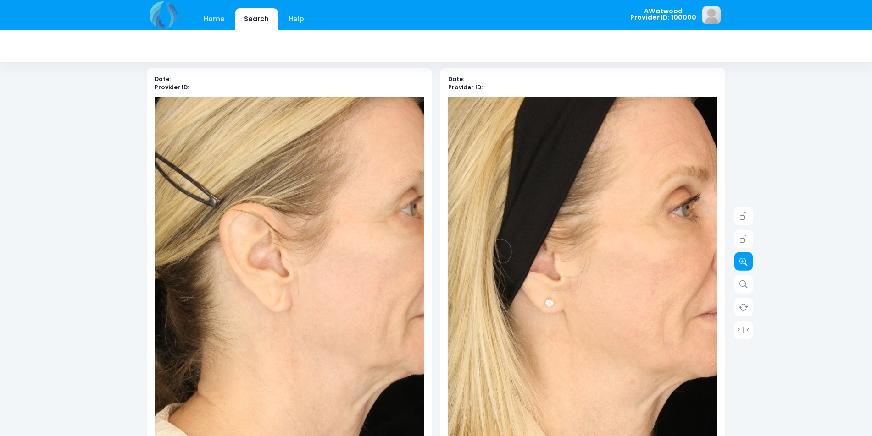
click at [740, 265] on icon at bounding box center [743, 262] width 8 height 8
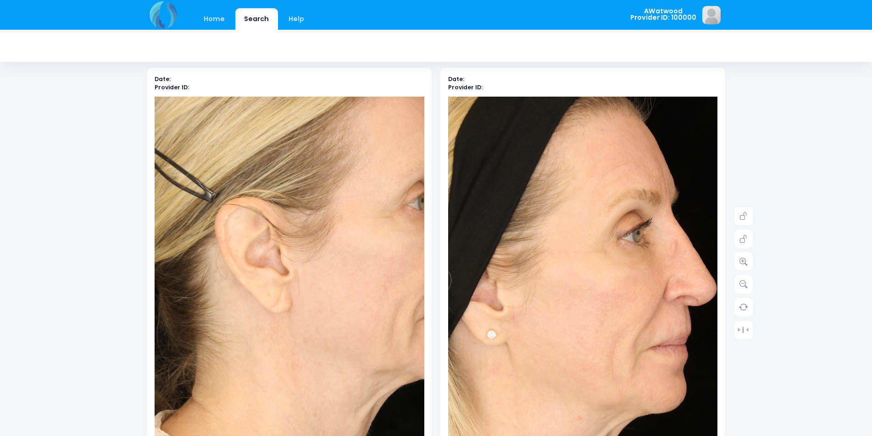
click at [662, 237] on img at bounding box center [527, 329] width 458 height 687
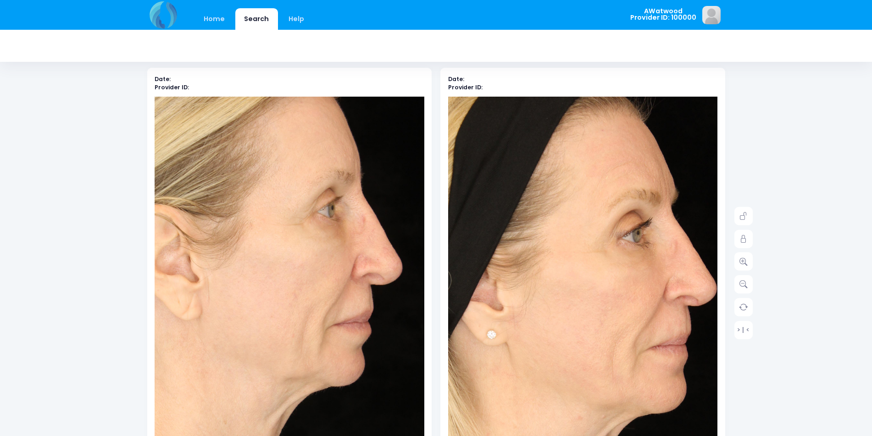
click at [396, 267] on img at bounding box center [199, 305] width 458 height 687
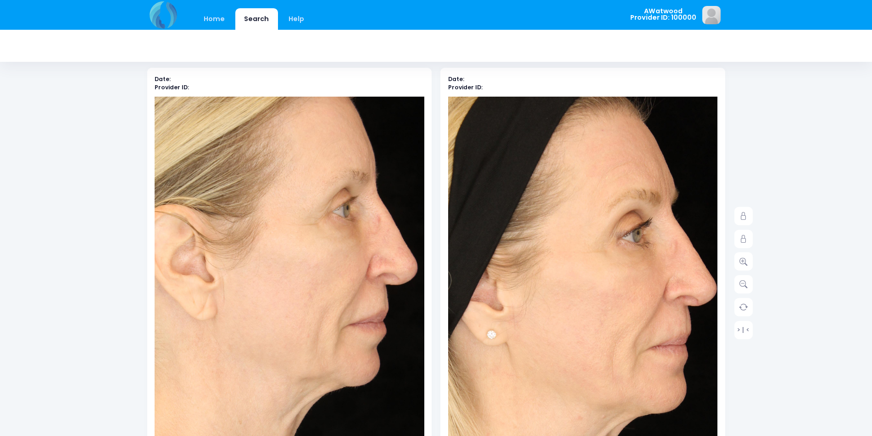
click at [390, 259] on img at bounding box center [214, 305] width 458 height 687
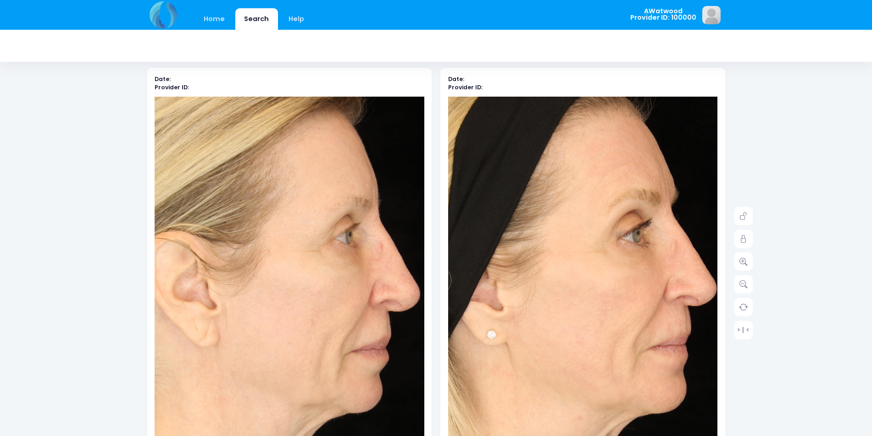
click at [392, 233] on img at bounding box center [217, 332] width 458 height 687
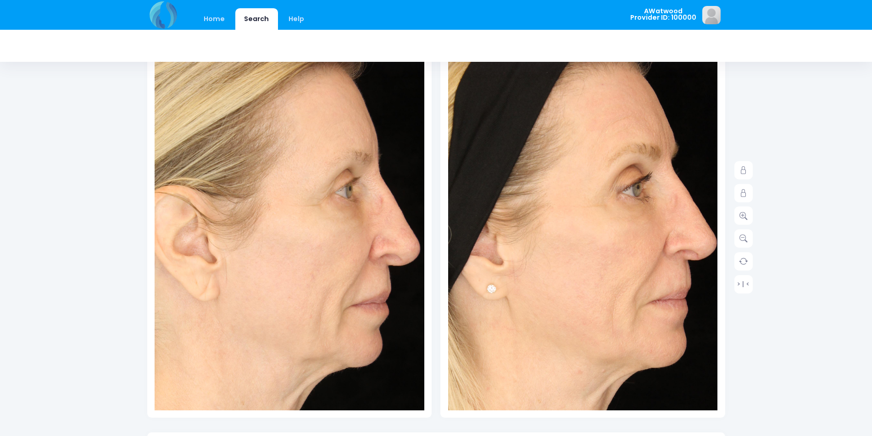
click at [647, 288] on img at bounding box center [527, 283] width 458 height 687
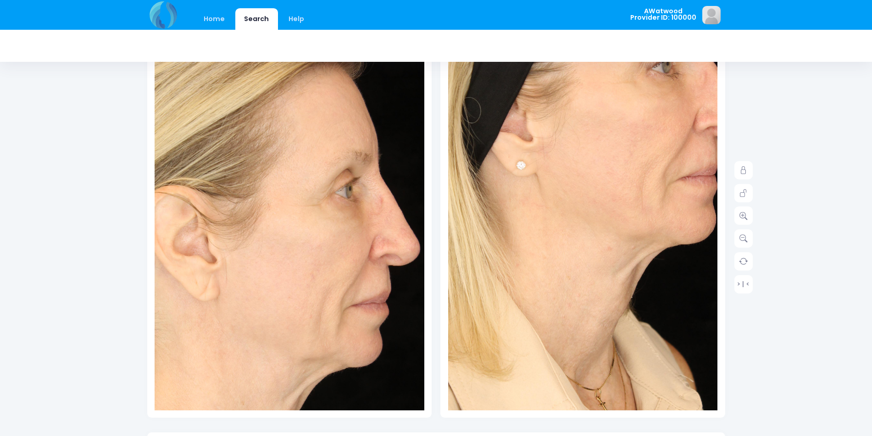
click at [619, 350] on img at bounding box center [556, 160] width 458 height 687
click at [184, 354] on img at bounding box center [217, 286] width 458 height 687
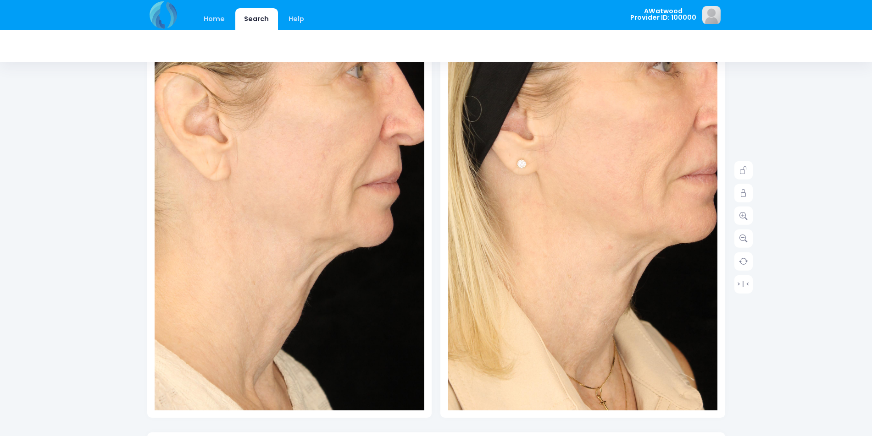
click at [377, 341] on img at bounding box center [228, 166] width 458 height 687
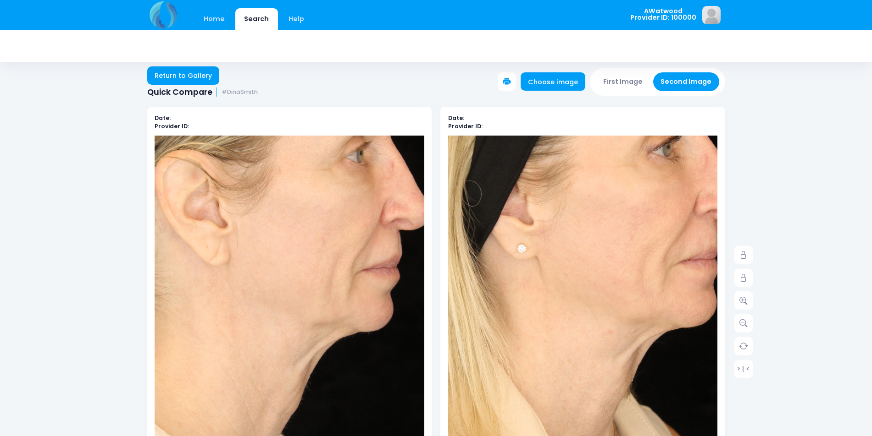
scroll to position [0, 0]
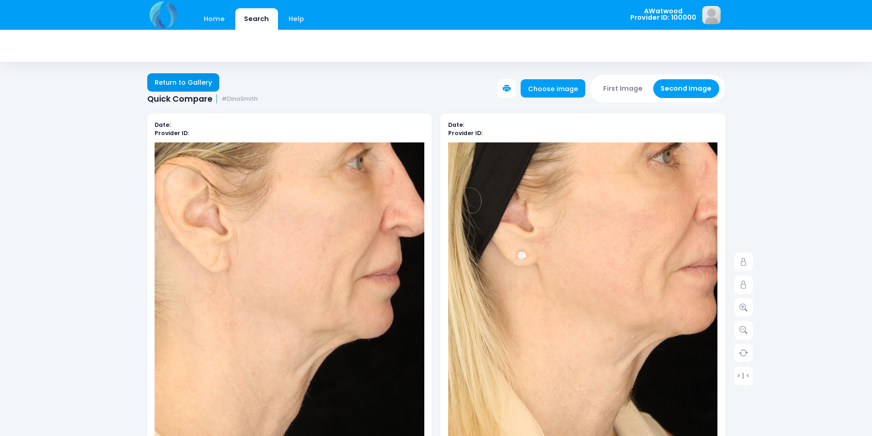
click at [171, 77] on link "Return to Gallery" at bounding box center [183, 82] width 72 height 18
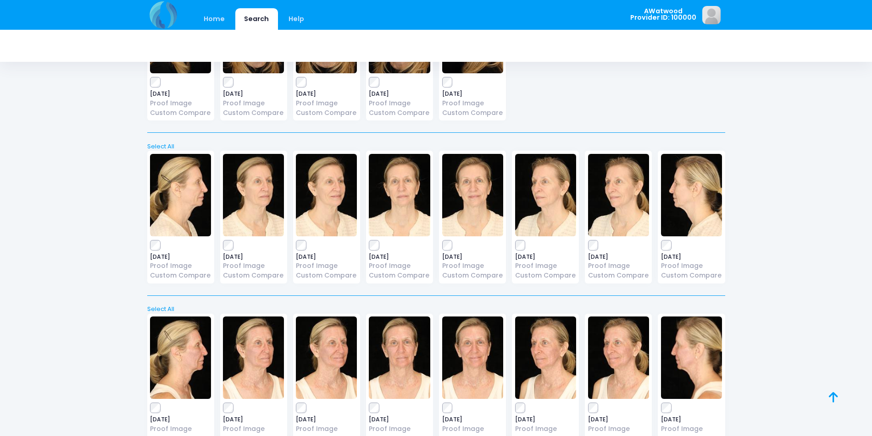
scroll to position [2887, 0]
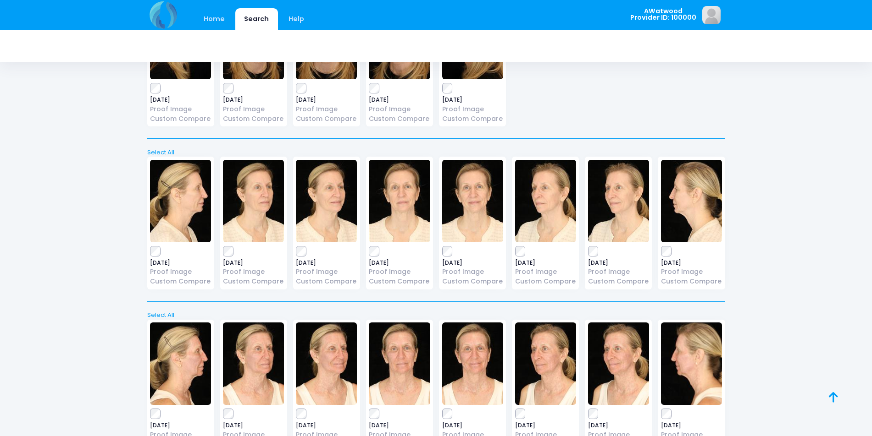
click at [469, 200] on img at bounding box center [472, 201] width 61 height 83
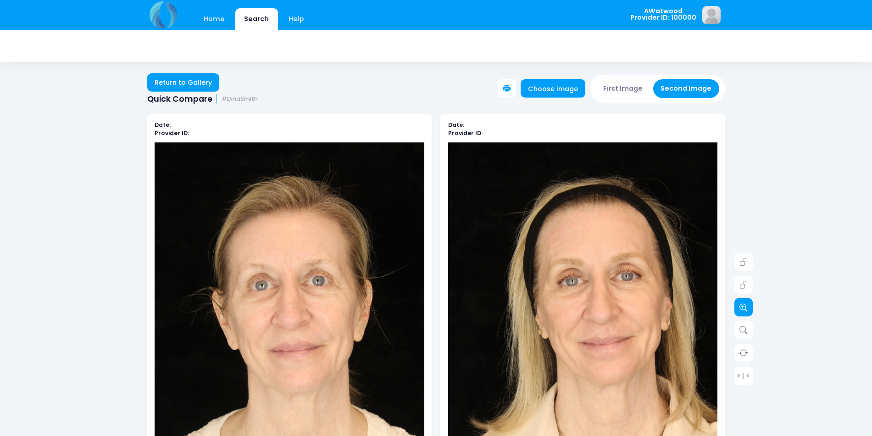
click at [738, 304] on link at bounding box center [743, 307] width 18 height 18
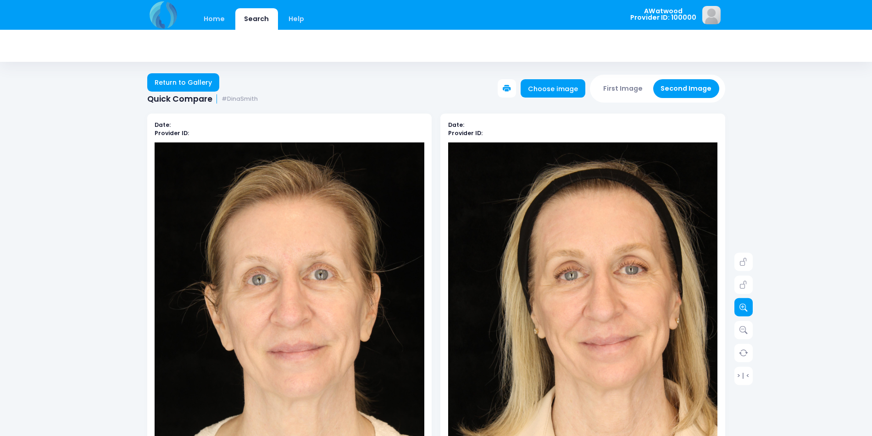
click at [734, 305] on link at bounding box center [743, 307] width 18 height 18
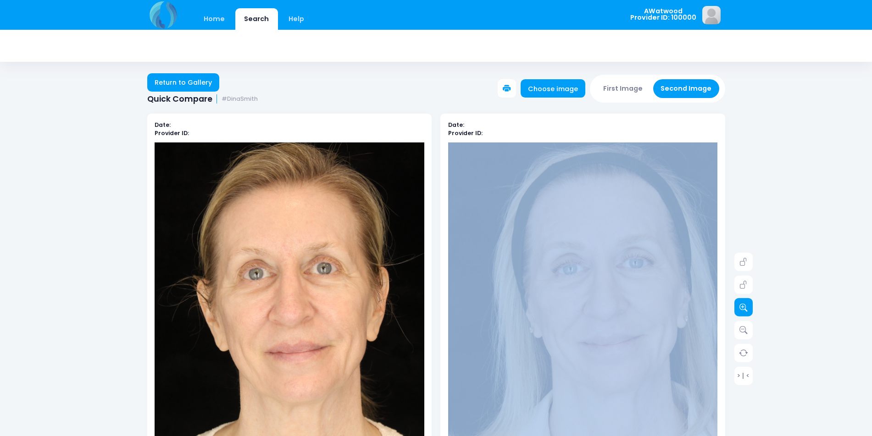
click at [736, 305] on link at bounding box center [743, 307] width 18 height 18
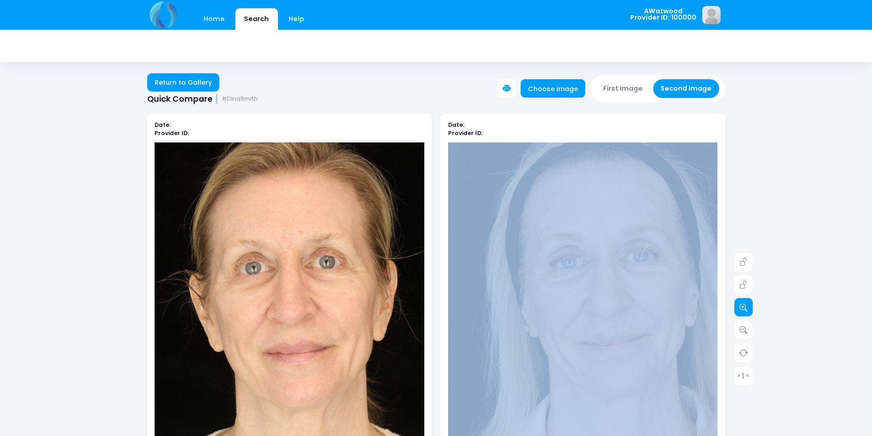
drag, startPoint x: 738, startPoint y: 305, endPoint x: 740, endPoint y: 310, distance: 5.4
click at [740, 305] on link at bounding box center [743, 307] width 18 height 18
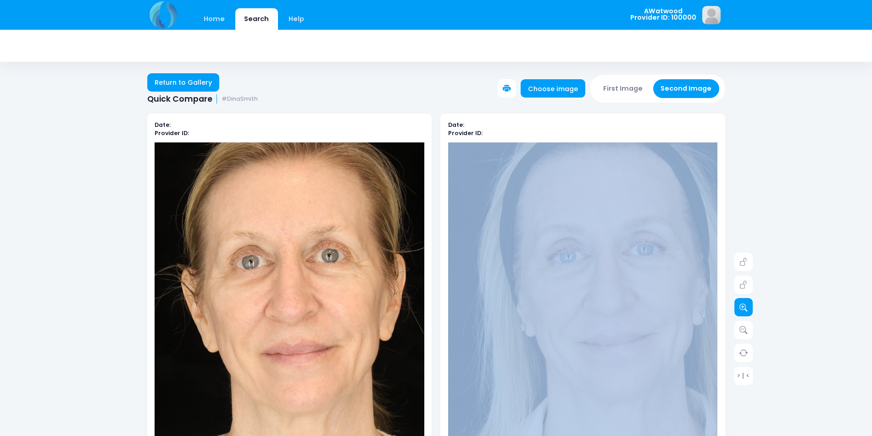
drag, startPoint x: 740, startPoint y: 312, endPoint x: 748, endPoint y: 300, distance: 14.5
click at [740, 312] on link at bounding box center [743, 307] width 18 height 18
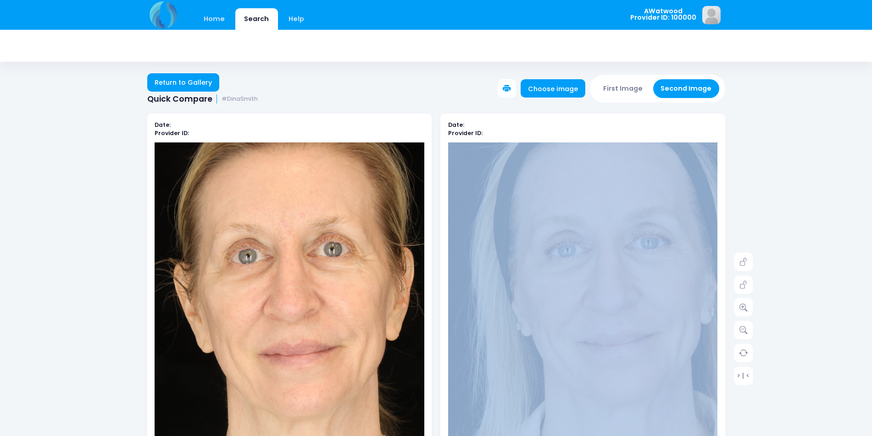
click at [786, 236] on div "Home Search Help AWatwood Logout" at bounding box center [436, 433] width 872 height 867
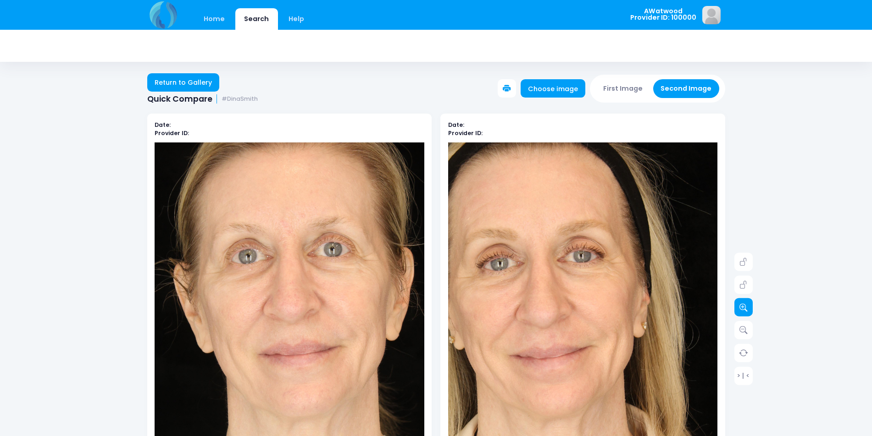
click at [746, 304] on icon at bounding box center [743, 308] width 8 height 8
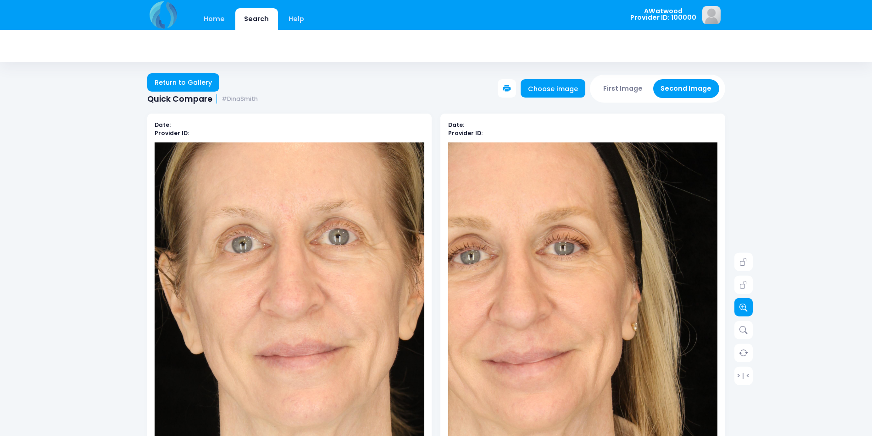
click at [746, 304] on icon at bounding box center [743, 308] width 8 height 8
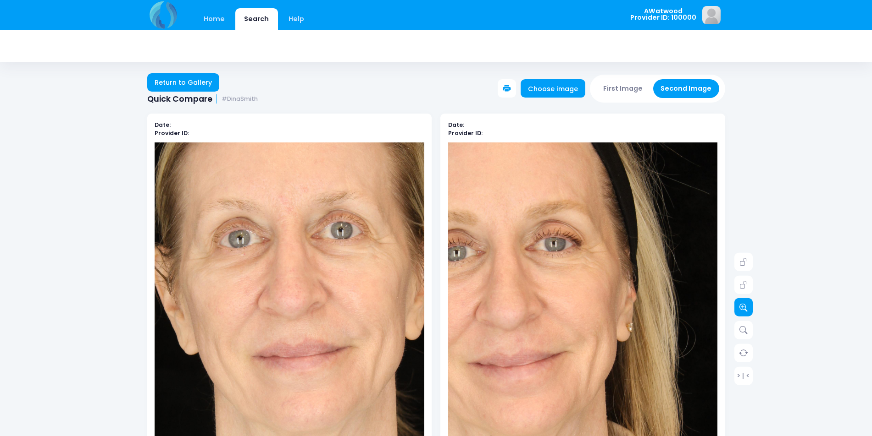
click at [746, 304] on icon at bounding box center [743, 308] width 8 height 8
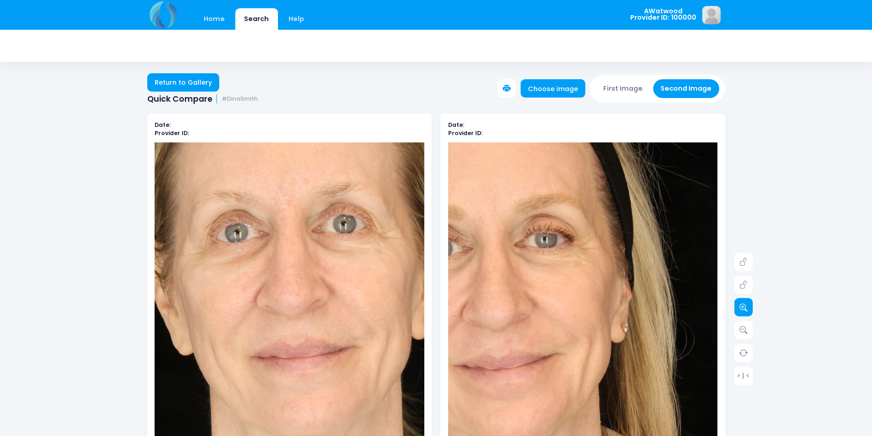
click at [746, 302] on link at bounding box center [743, 307] width 18 height 18
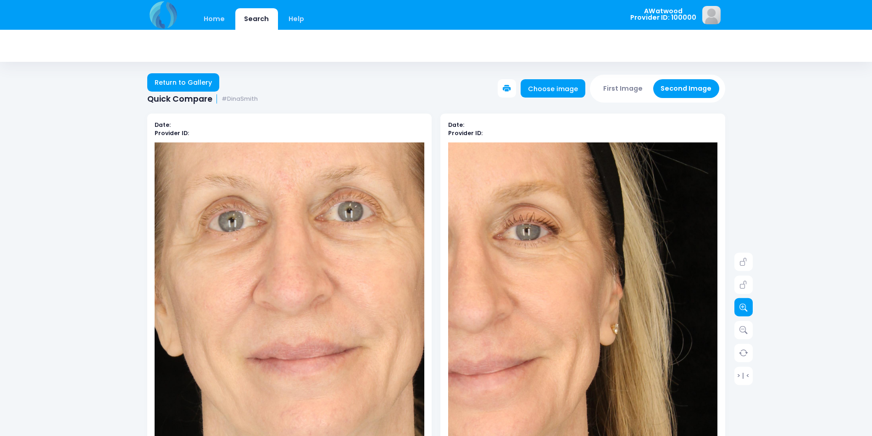
click at [746, 301] on link at bounding box center [743, 307] width 18 height 18
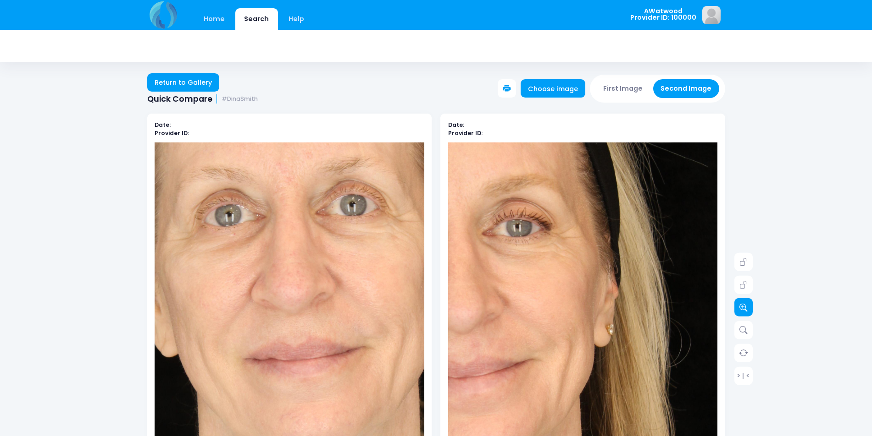
click at [745, 301] on link at bounding box center [743, 307] width 18 height 18
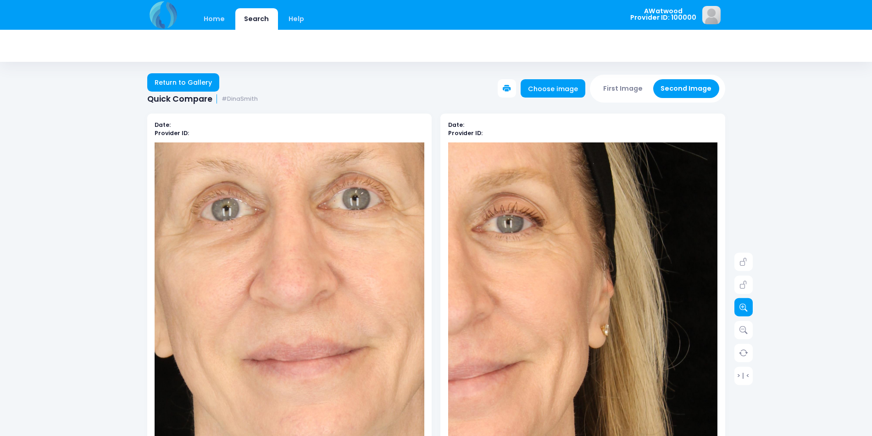
click at [743, 300] on link at bounding box center [743, 307] width 18 height 18
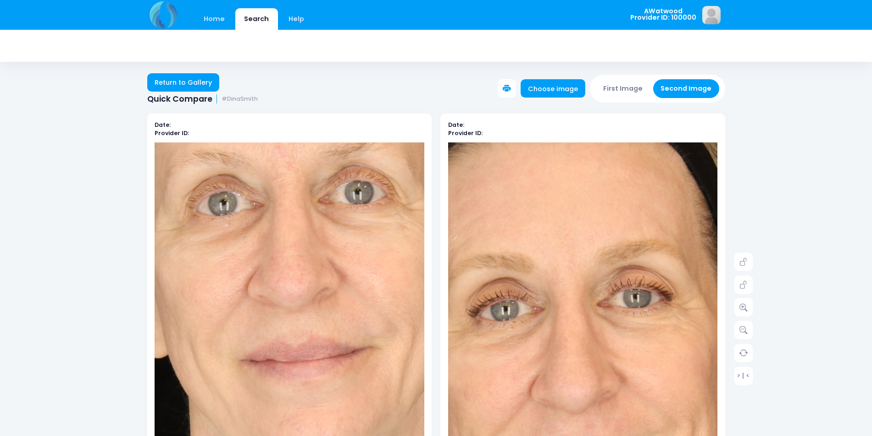
drag, startPoint x: 430, startPoint y: 241, endPoint x: 406, endPoint y: 240, distance: 23.8
click at [426, 241] on div "Date: Provider ID:" at bounding box center [289, 312] width 284 height 396
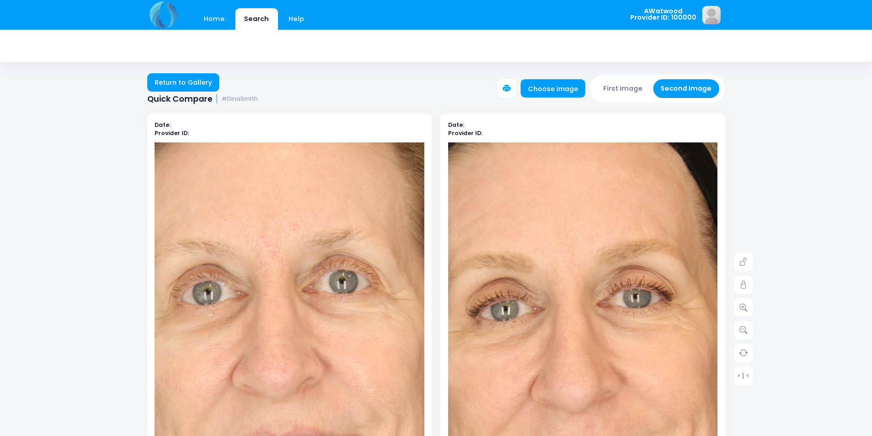
drag, startPoint x: 300, startPoint y: 265, endPoint x: 304, endPoint y: 263, distance: 5.0
click at [300, 266] on img at bounding box center [273, 434] width 647 height 970
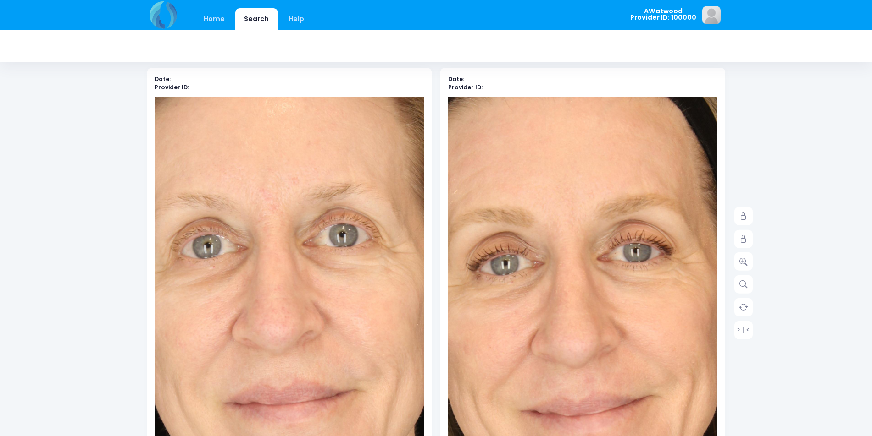
scroll to position [92, 0]
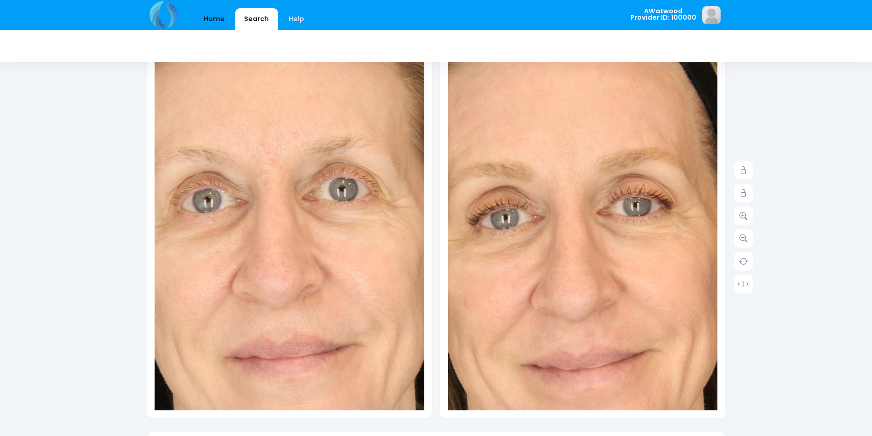
click at [222, 27] on link "Home" at bounding box center [214, 19] width 39 height 22
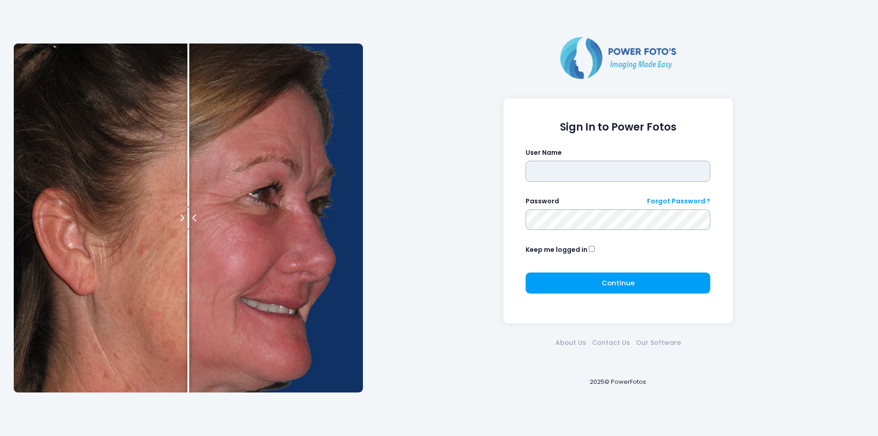
click at [556, 174] on input "text" at bounding box center [618, 171] width 185 height 21
type input "********"
click button "submit" at bounding box center [0, 0] width 0 height 0
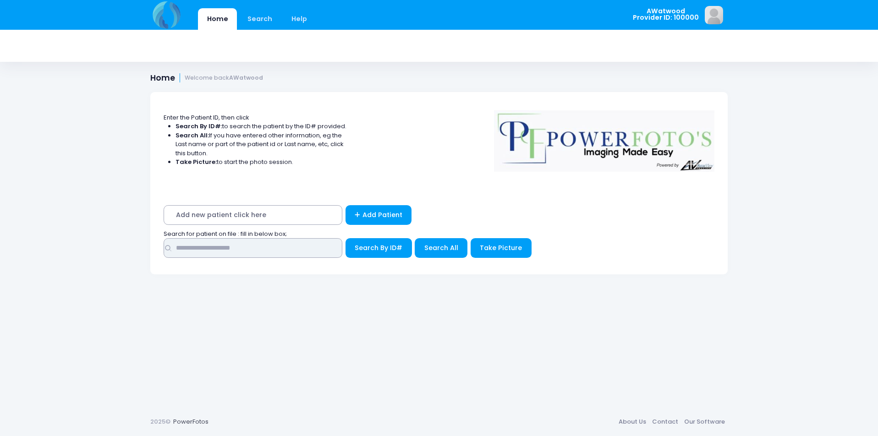
click at [333, 243] on input "text" at bounding box center [253, 248] width 179 height 20
click at [291, 244] on input "text" at bounding box center [253, 248] width 179 height 20
type input "****"
click at [430, 255] on button "Search All" at bounding box center [441, 248] width 53 height 20
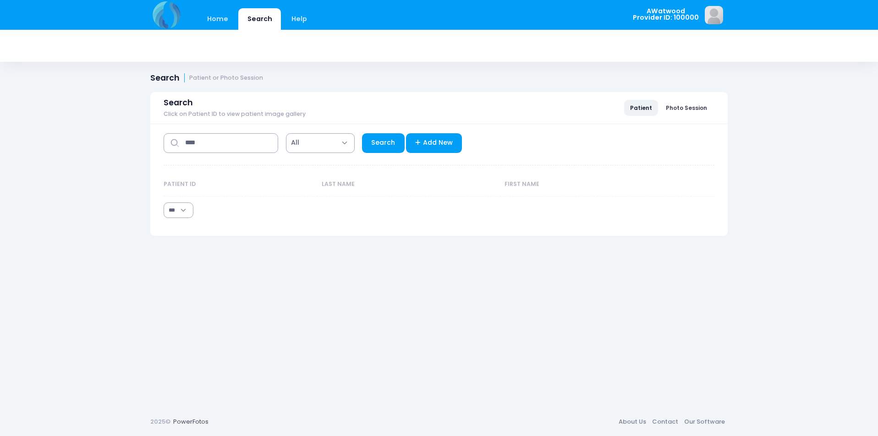
select select "***"
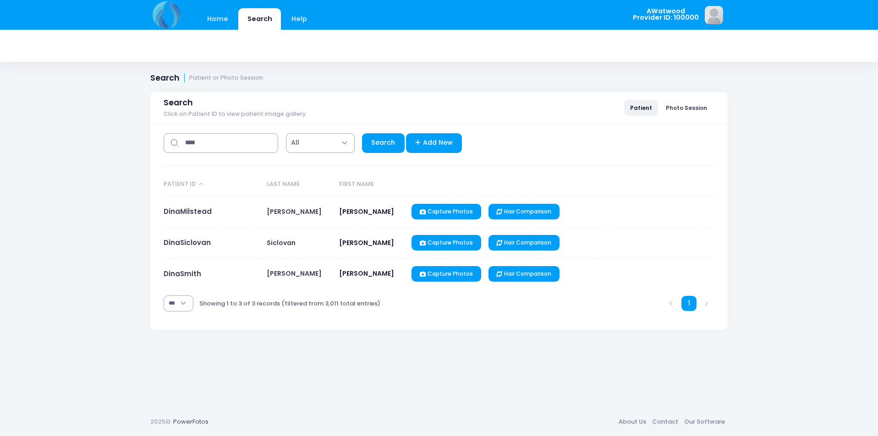
click at [201, 277] on td "DinaSmith" at bounding box center [213, 274] width 99 height 31
click at [197, 277] on link "DinaSmith" at bounding box center [183, 274] width 38 height 10
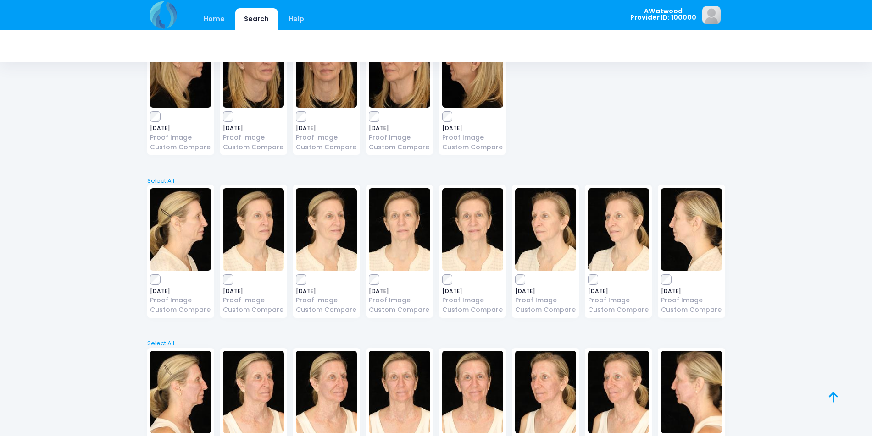
scroll to position [2841, 0]
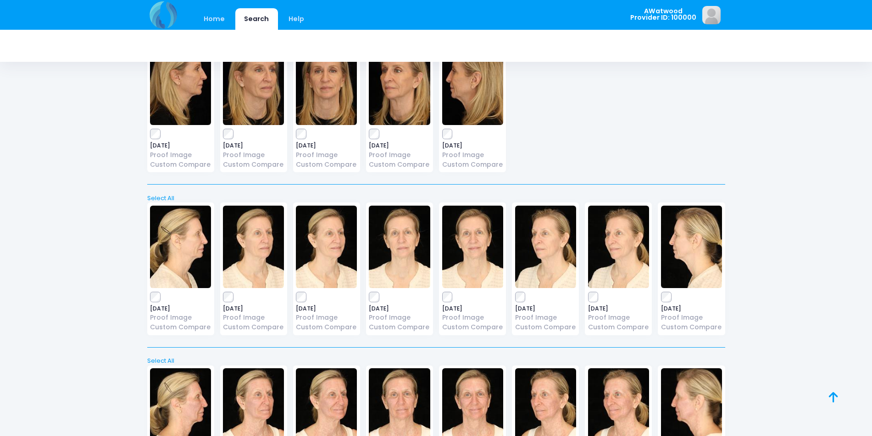
click at [265, 252] on img at bounding box center [253, 247] width 61 height 83
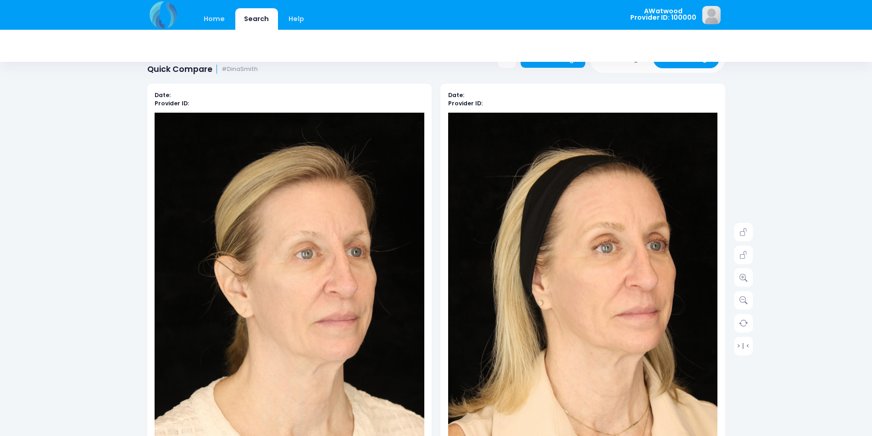
scroll to position [46, 0]
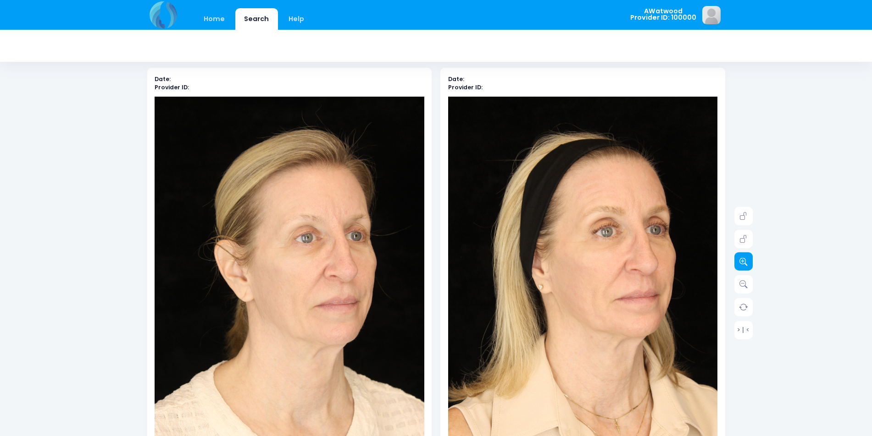
click at [749, 259] on link at bounding box center [743, 262] width 18 height 18
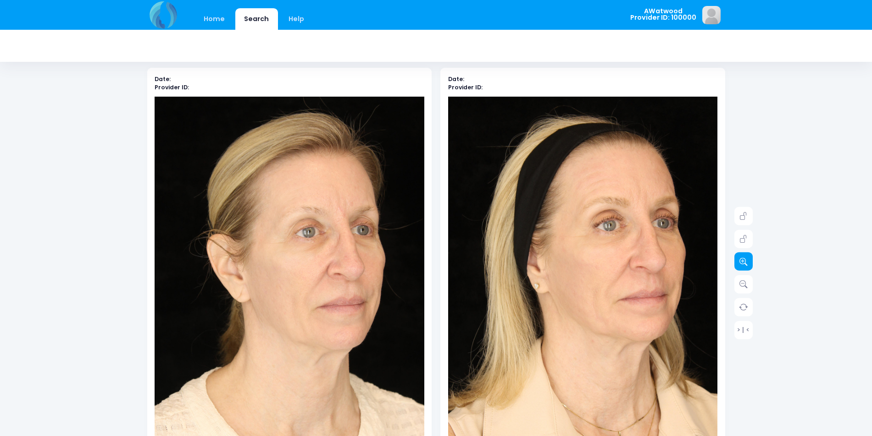
click at [749, 259] on link at bounding box center [743, 262] width 18 height 18
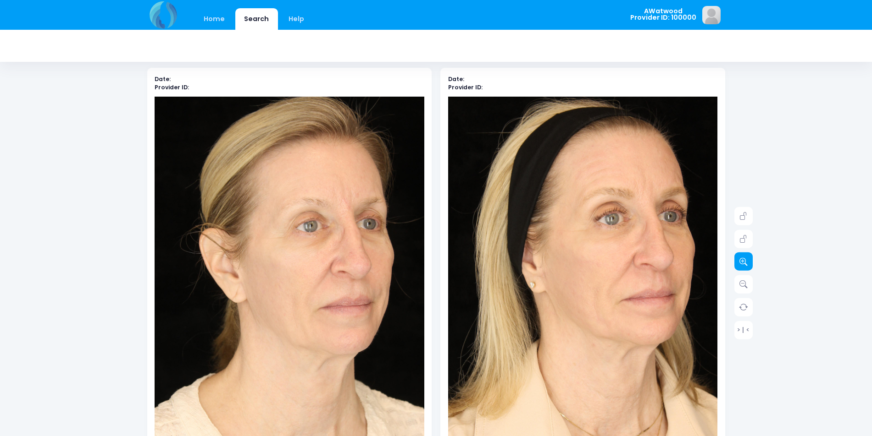
click at [749, 259] on link at bounding box center [743, 262] width 18 height 18
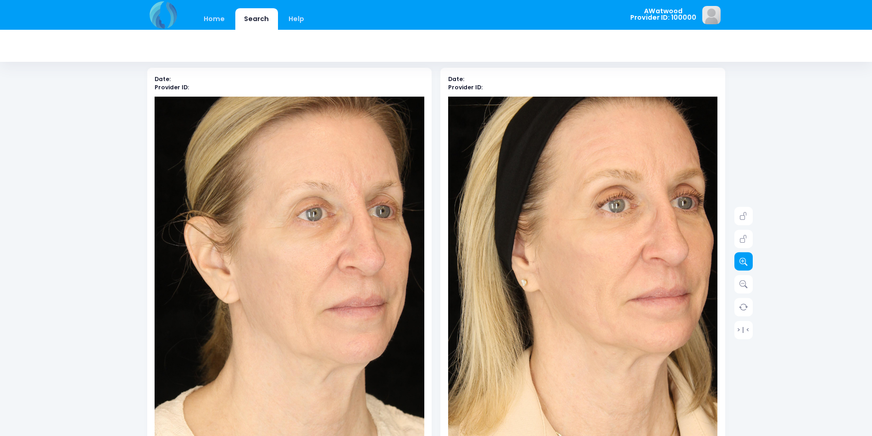
click at [749, 259] on link at bounding box center [743, 262] width 18 height 18
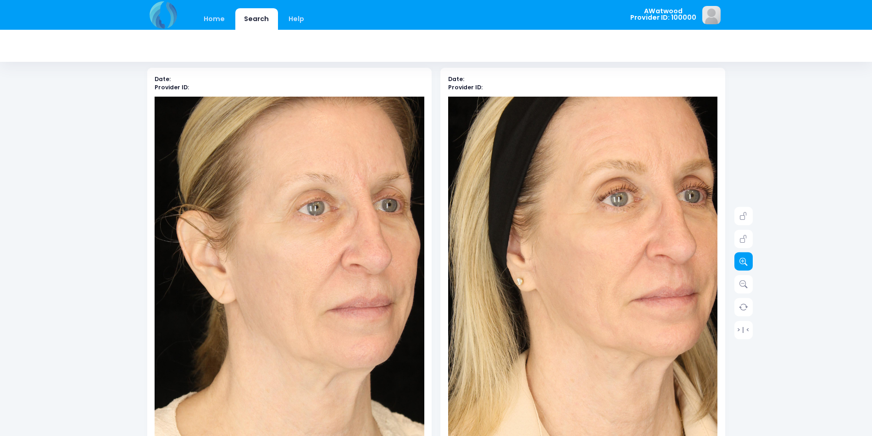
click at [749, 259] on link at bounding box center [743, 262] width 18 height 18
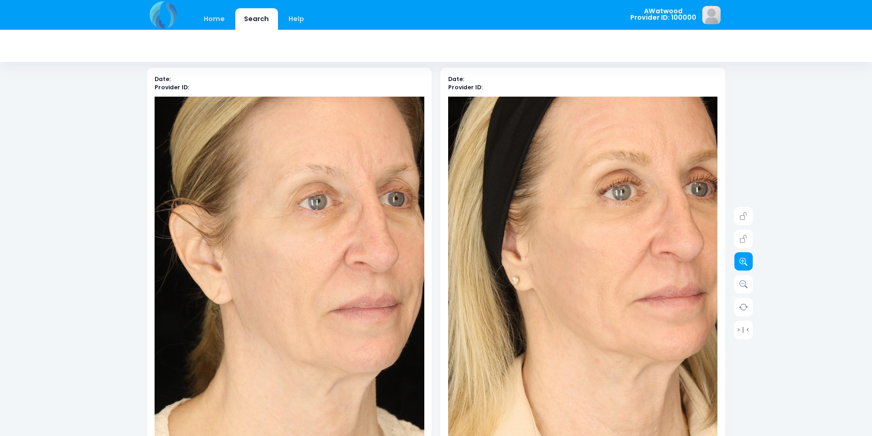
click at [749, 259] on link at bounding box center [743, 262] width 18 height 18
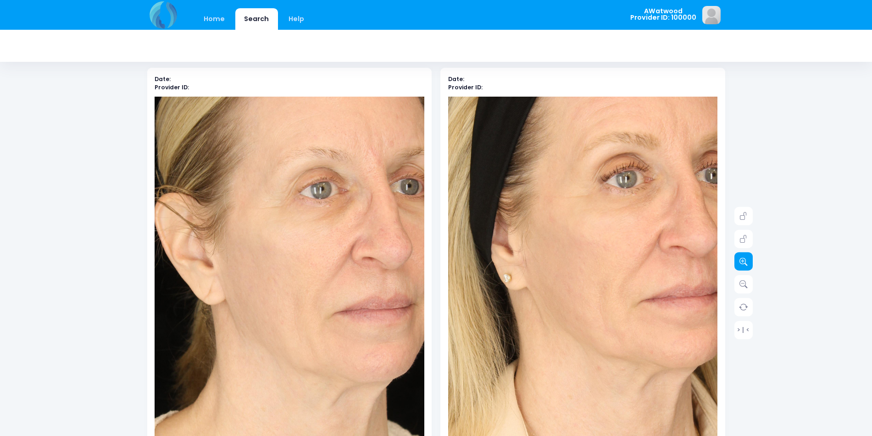
click at [749, 259] on link at bounding box center [743, 262] width 18 height 18
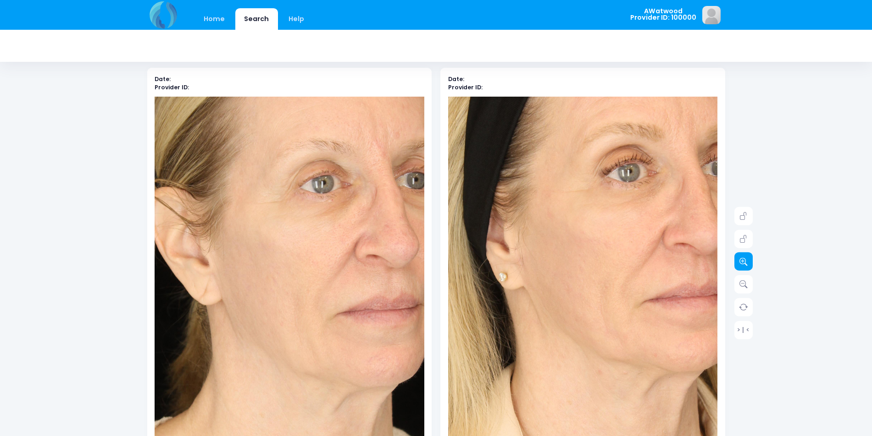
click at [749, 259] on link at bounding box center [743, 262] width 18 height 18
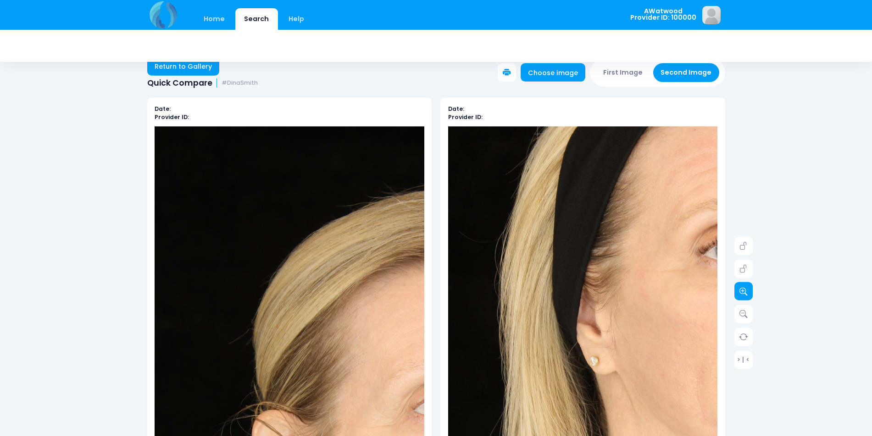
scroll to position [0, 0]
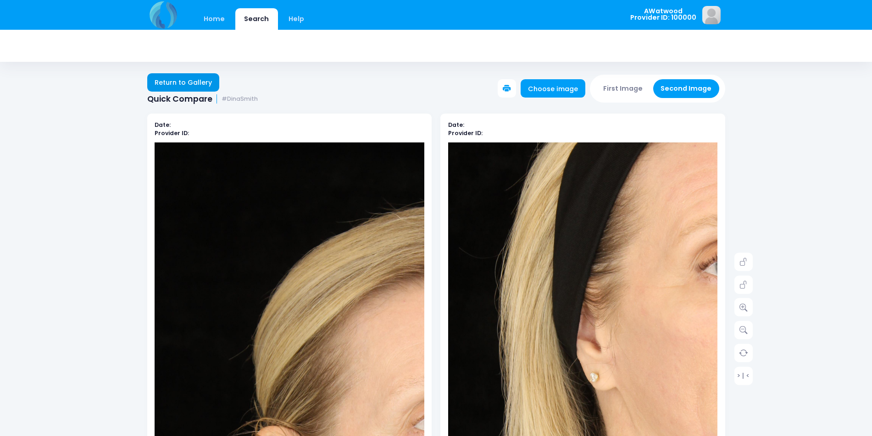
click at [187, 89] on link "Return to Gallery" at bounding box center [183, 82] width 72 height 18
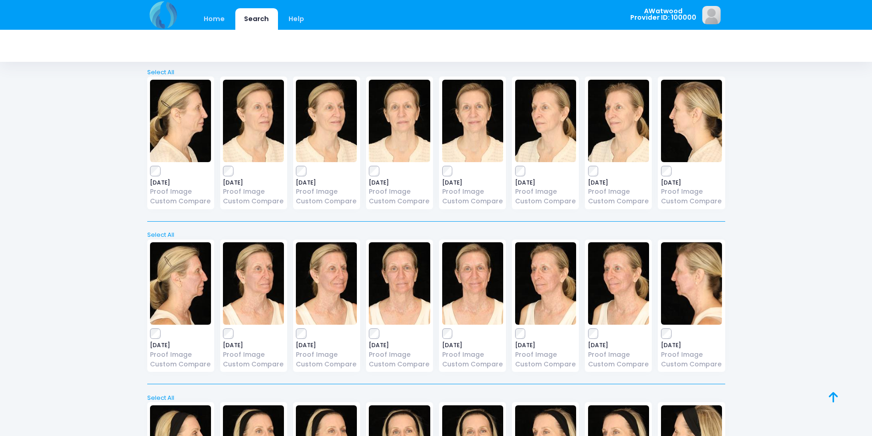
scroll to position [2934, 0]
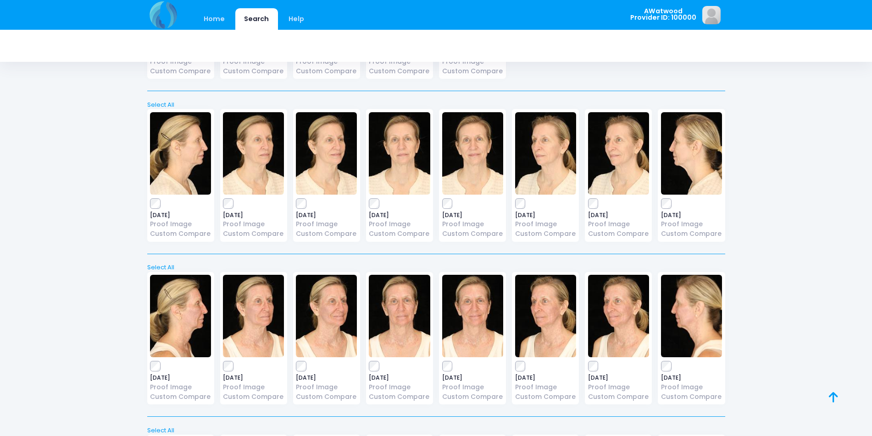
click at [670, 175] on img at bounding box center [691, 153] width 61 height 83
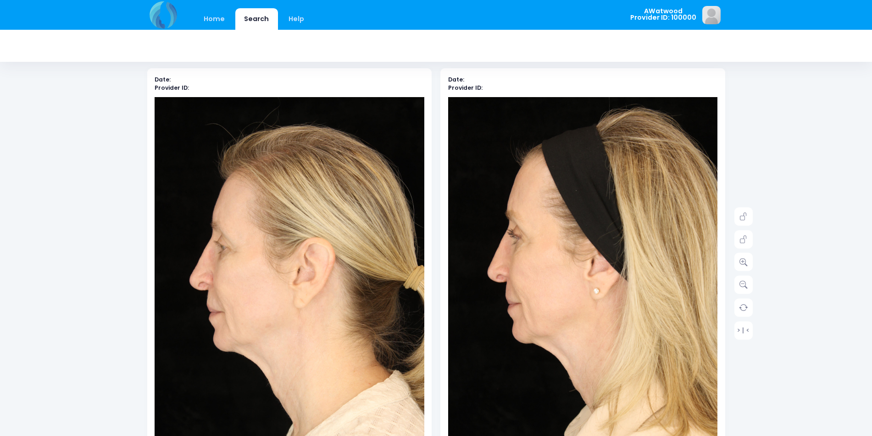
scroll to position [46, 0]
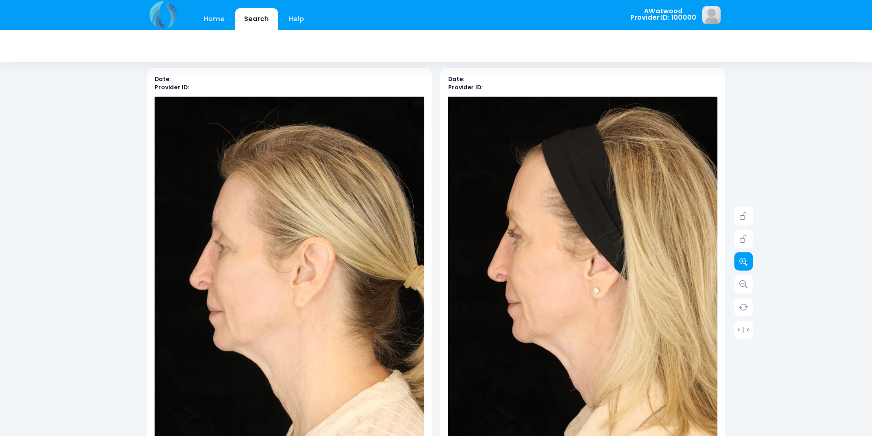
click at [749, 265] on link at bounding box center [743, 262] width 18 height 18
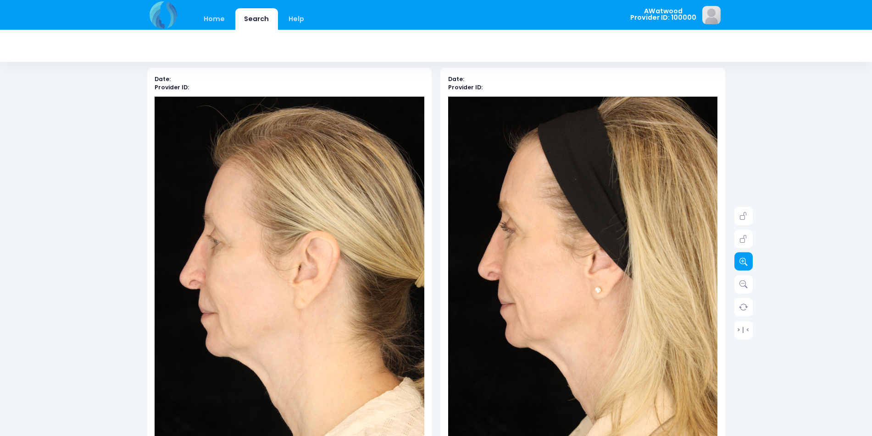
click at [749, 265] on link at bounding box center [743, 262] width 18 height 18
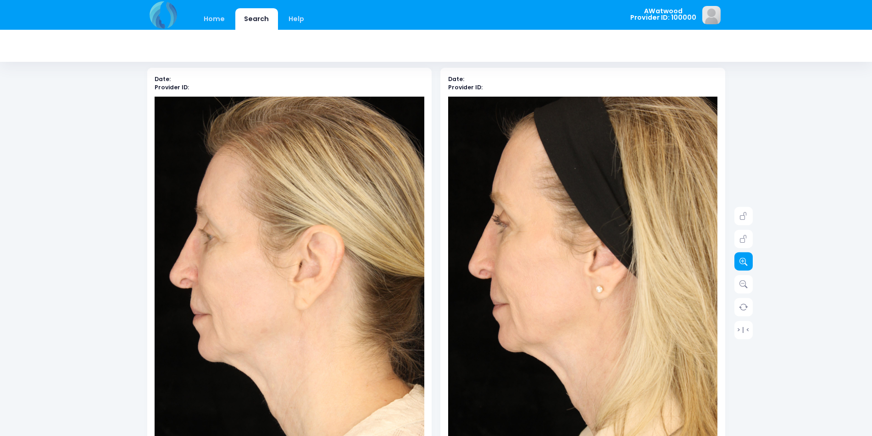
click at [749, 265] on link at bounding box center [743, 262] width 18 height 18
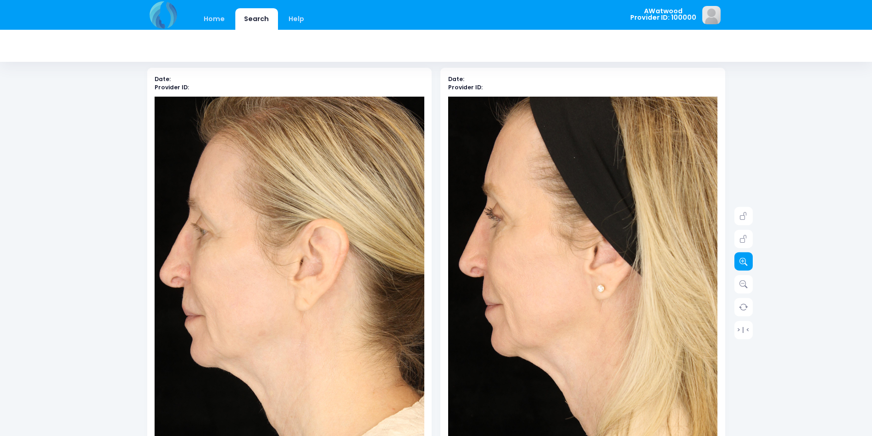
click at [749, 265] on link at bounding box center [743, 262] width 18 height 18
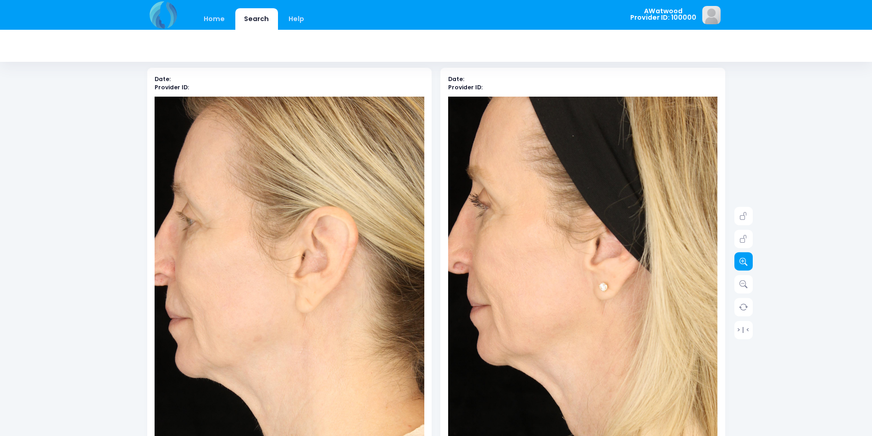
click at [749, 265] on link at bounding box center [743, 262] width 18 height 18
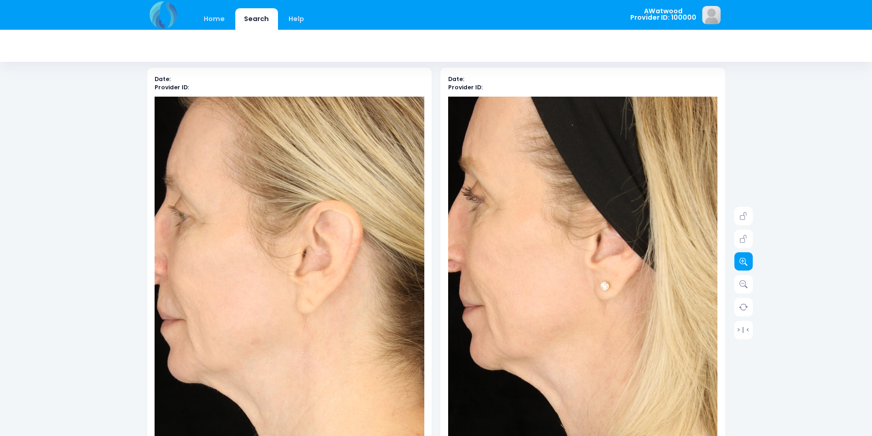
click at [749, 265] on link at bounding box center [743, 262] width 18 height 18
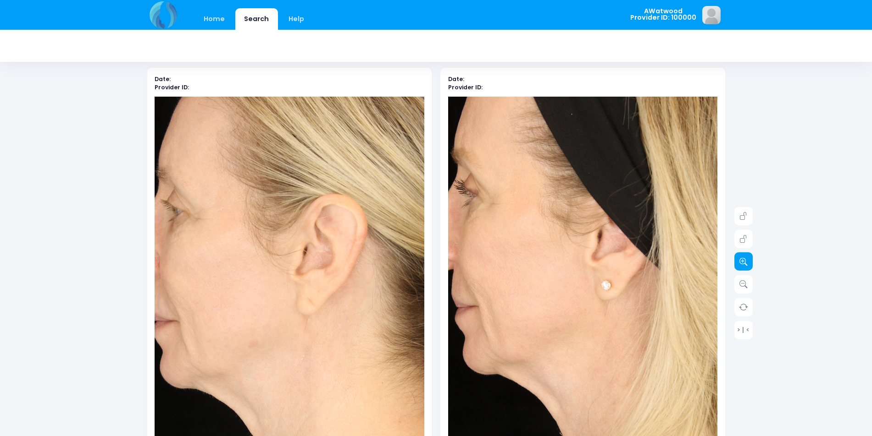
click at [749, 265] on link at bounding box center [743, 262] width 18 height 18
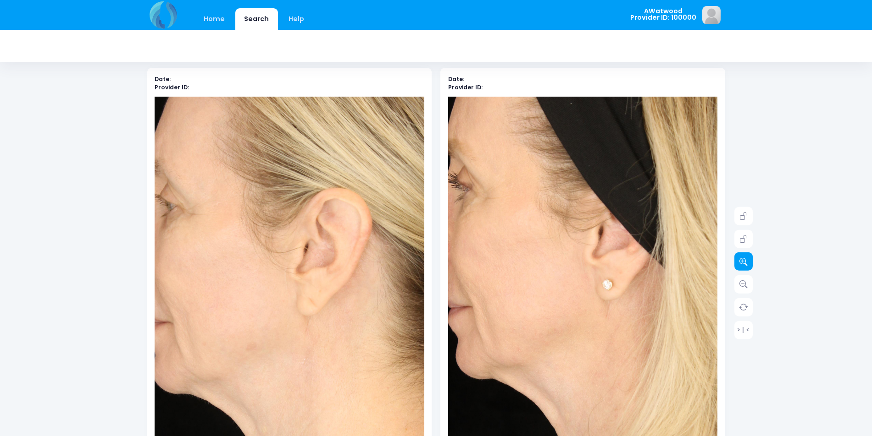
click at [749, 265] on link at bounding box center [743, 262] width 18 height 18
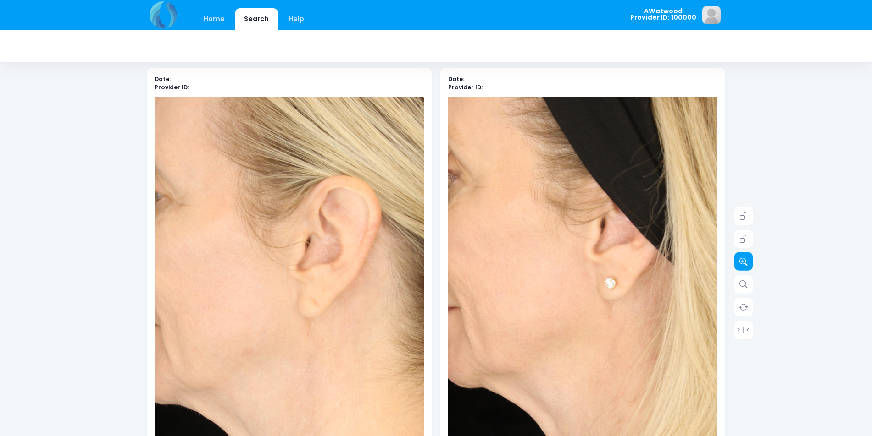
click at [749, 265] on link at bounding box center [743, 262] width 18 height 18
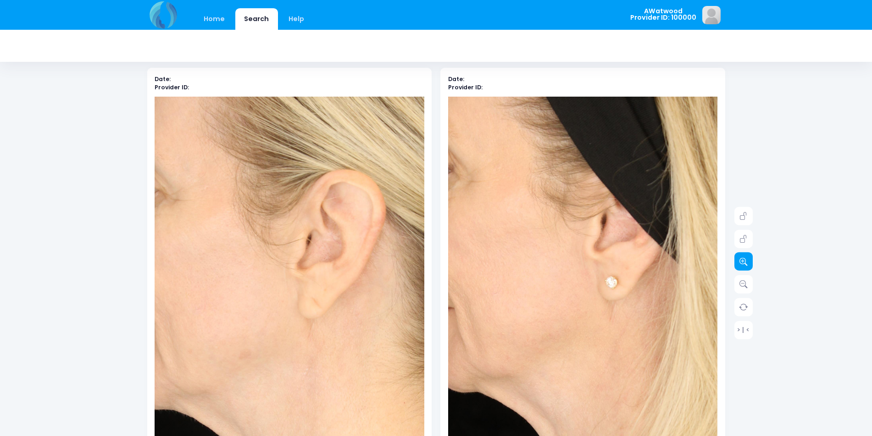
click at [749, 265] on link at bounding box center [743, 262] width 18 height 18
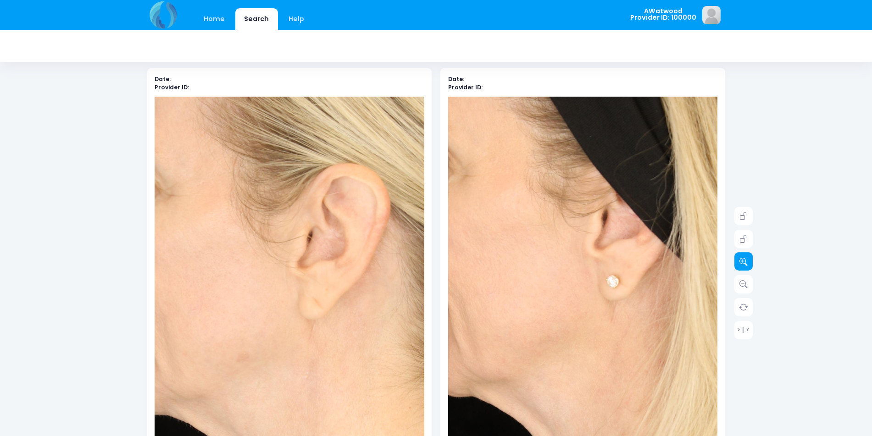
click at [749, 265] on link at bounding box center [743, 262] width 18 height 18
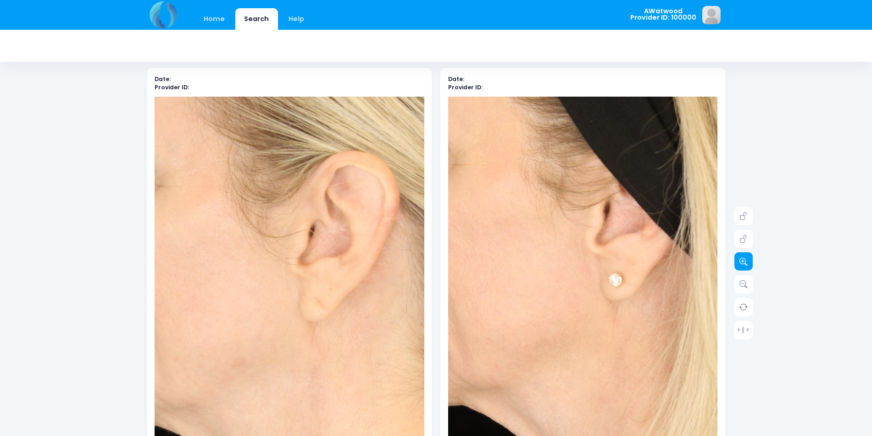
click at [749, 265] on link at bounding box center [743, 262] width 18 height 18
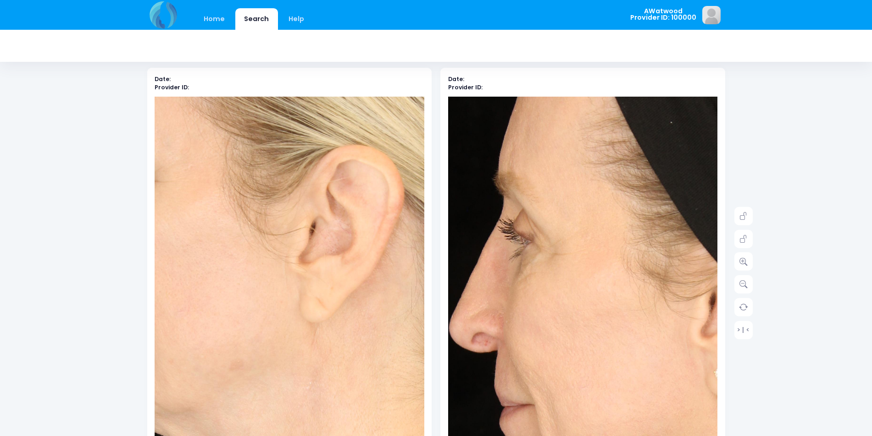
click at [513, 220] on img at bounding box center [686, 394] width 673 height 1010
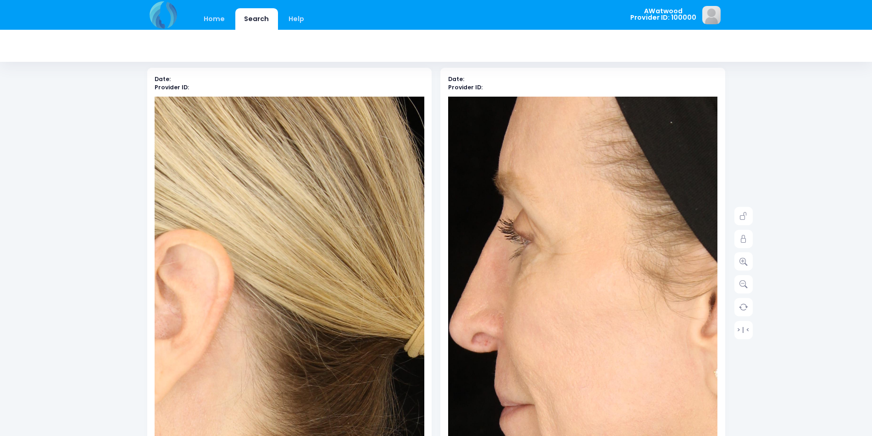
click at [403, 227] on img at bounding box center [118, 383] width 673 height 1010
click at [311, 219] on img at bounding box center [118, 382] width 673 height 1010
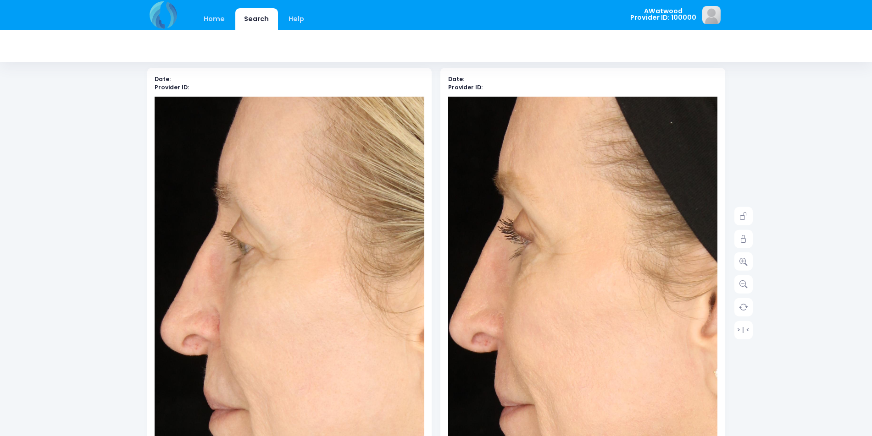
click at [209, 230] on img at bounding box center [409, 377] width 673 height 1010
